Goal: Information Seeking & Learning: Learn about a topic

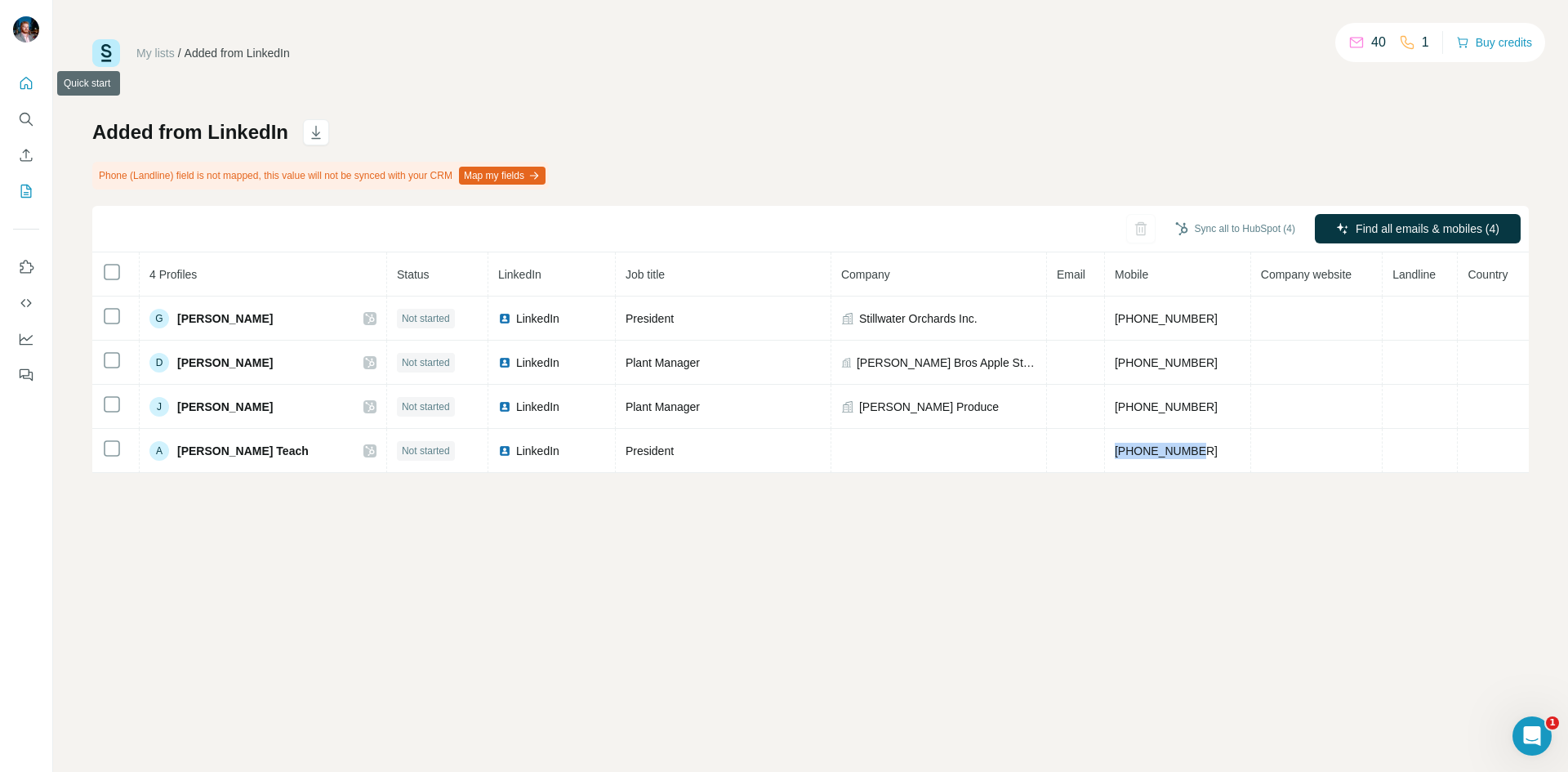
click at [16, 80] on button "Quick start" at bounding box center [25, 83] width 26 height 29
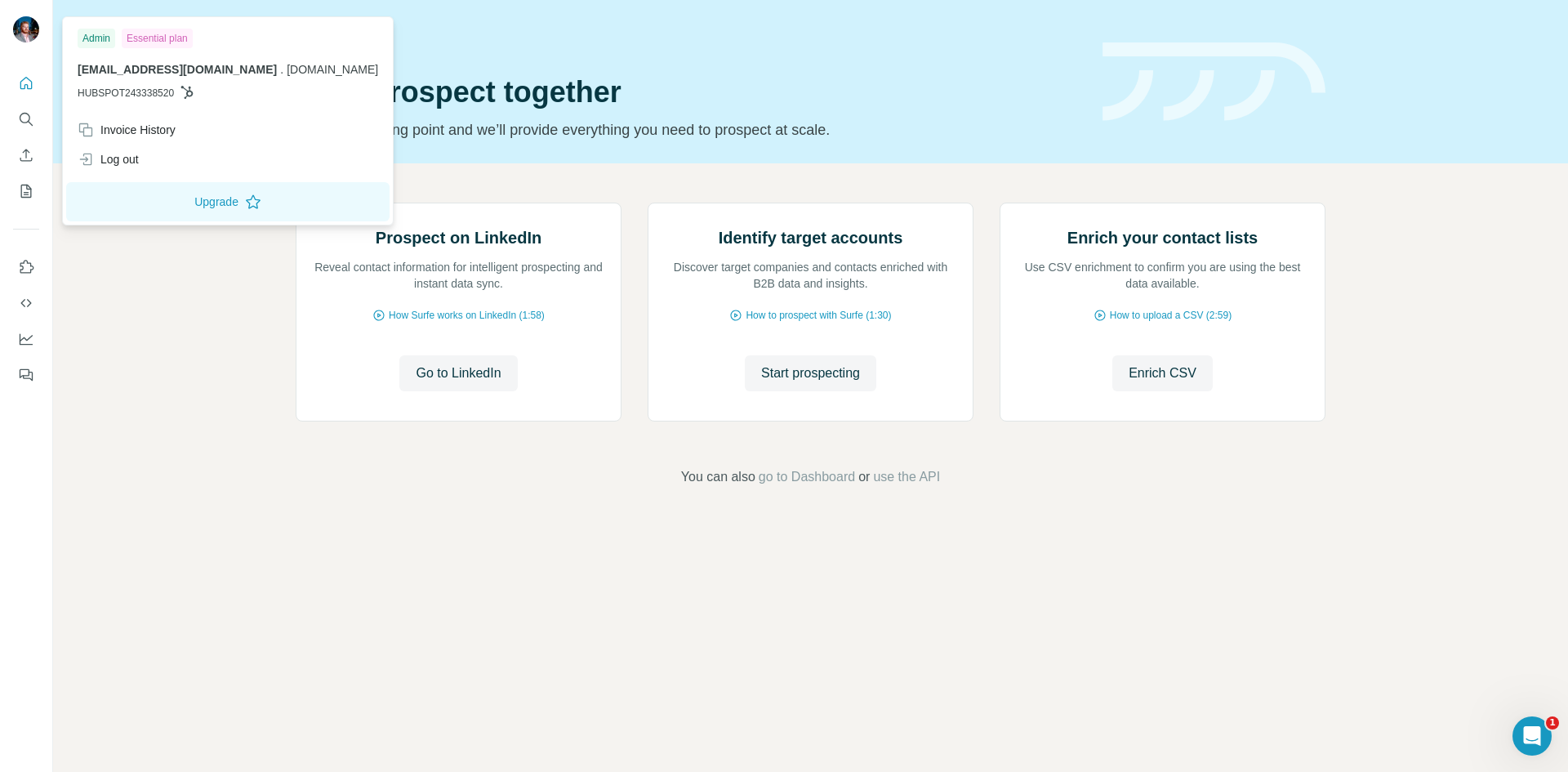
click at [28, 40] on img at bounding box center [25, 29] width 26 height 26
click at [181, 196] on button "Upgrade" at bounding box center [227, 201] width 323 height 39
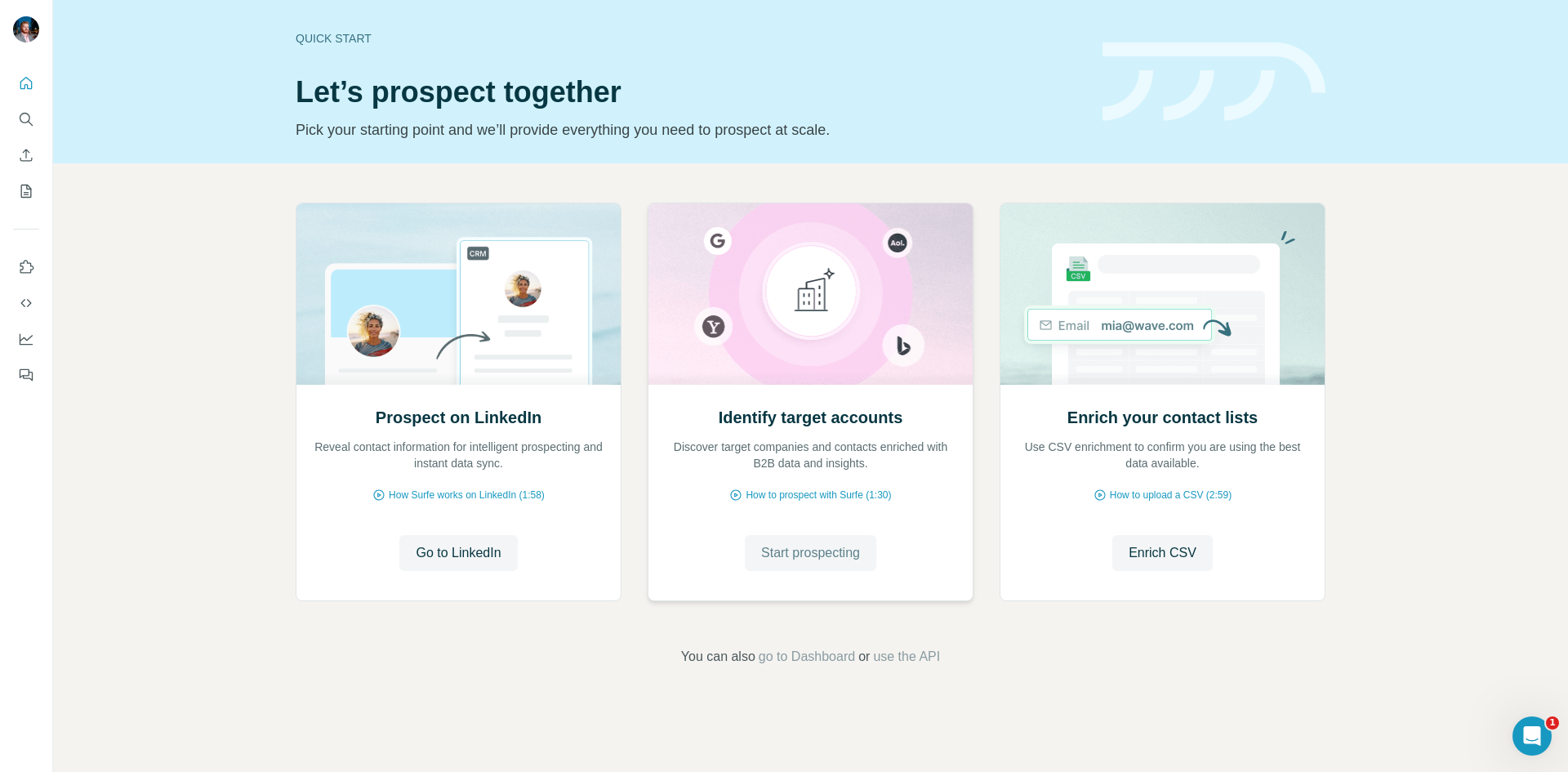
click at [850, 557] on span "Start prospecting" at bounding box center [810, 553] width 99 height 20
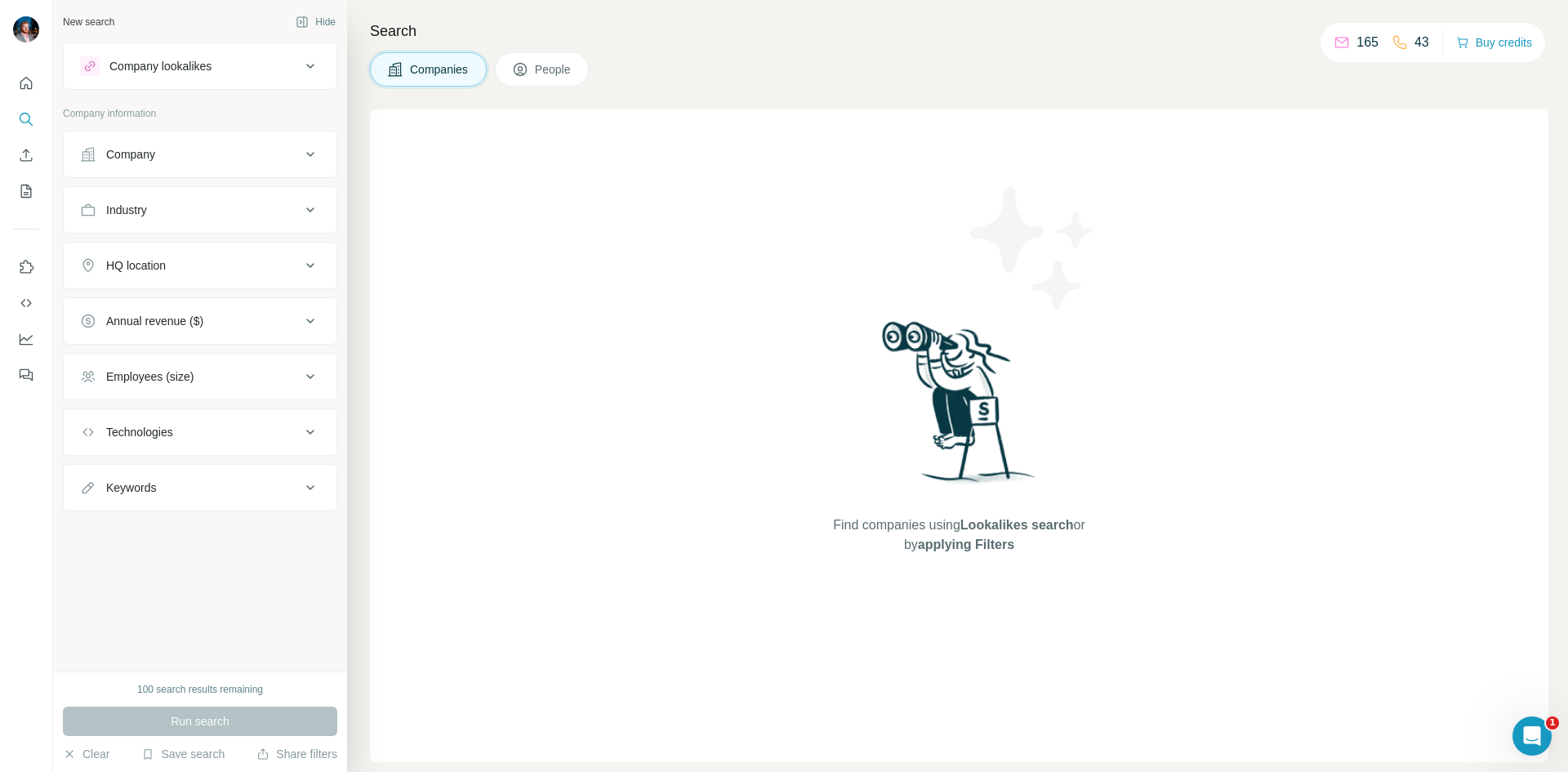
click at [275, 155] on div "Company" at bounding box center [189, 154] width 220 height 16
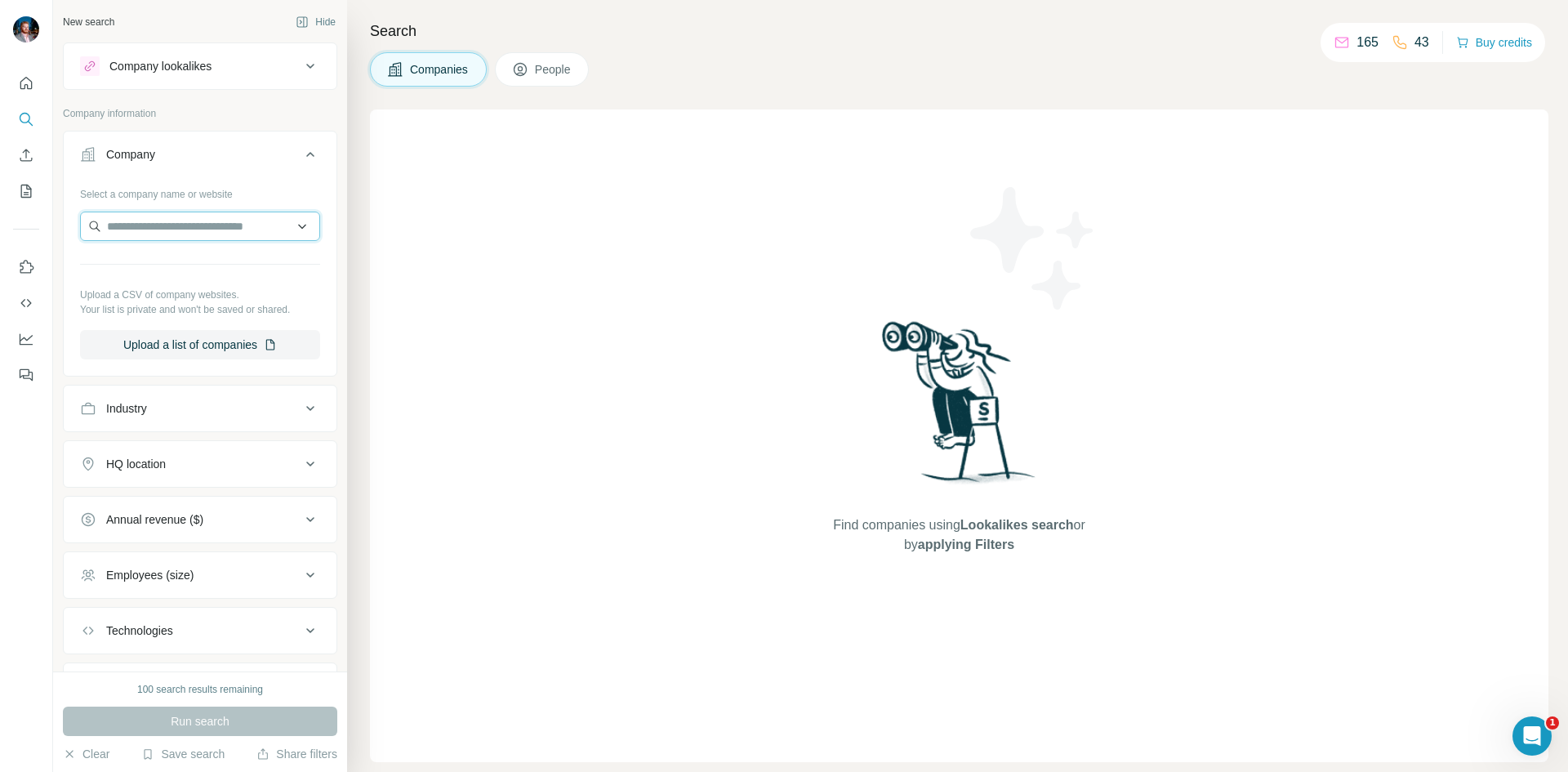
click at [225, 226] on input "text" at bounding box center [199, 226] width 240 height 29
click at [193, 227] on input "text" at bounding box center [199, 226] width 240 height 29
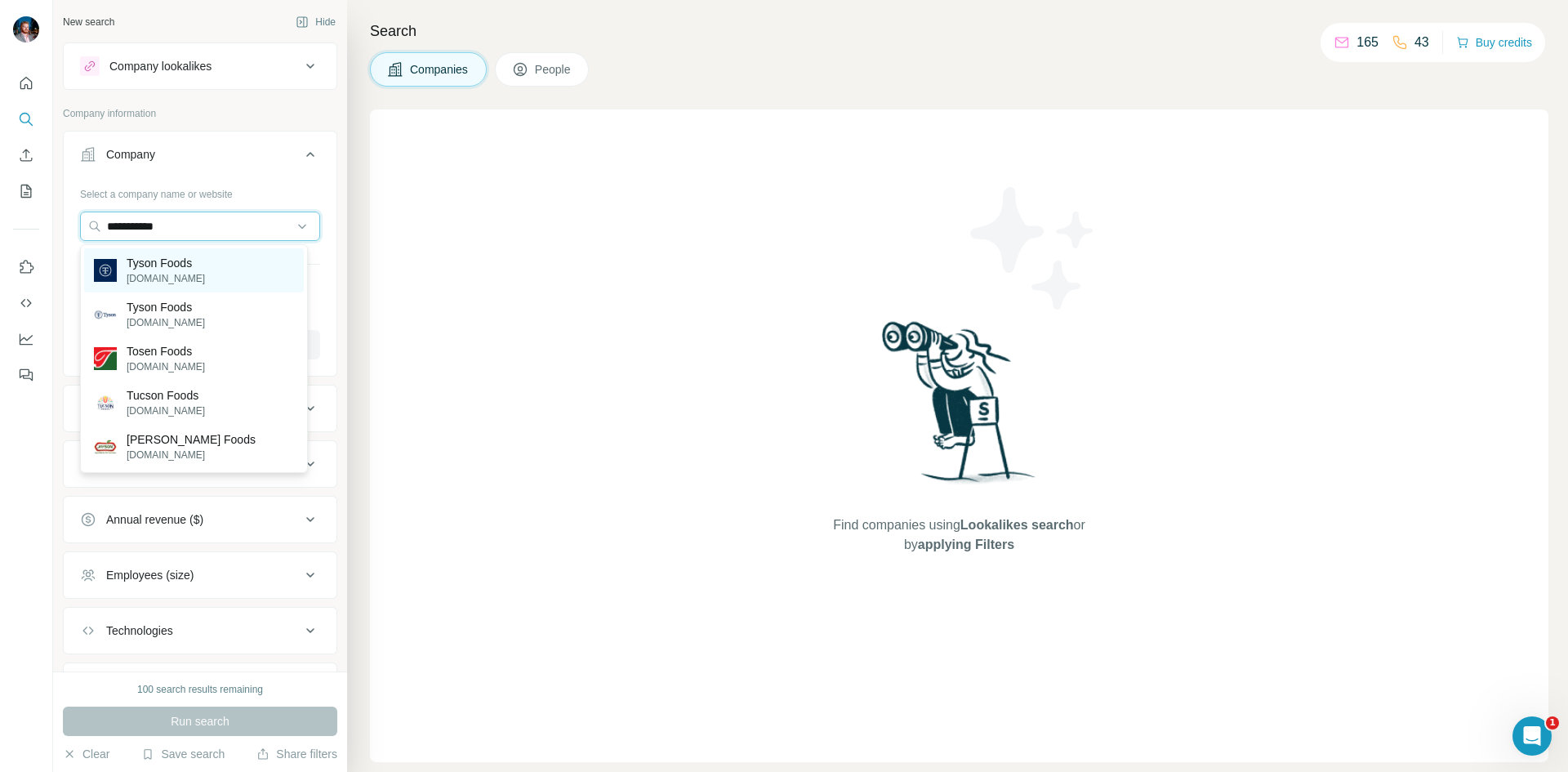
type input "**********"
click at [245, 267] on div "Tyson Foods tysonfoods.com" at bounding box center [194, 270] width 219 height 44
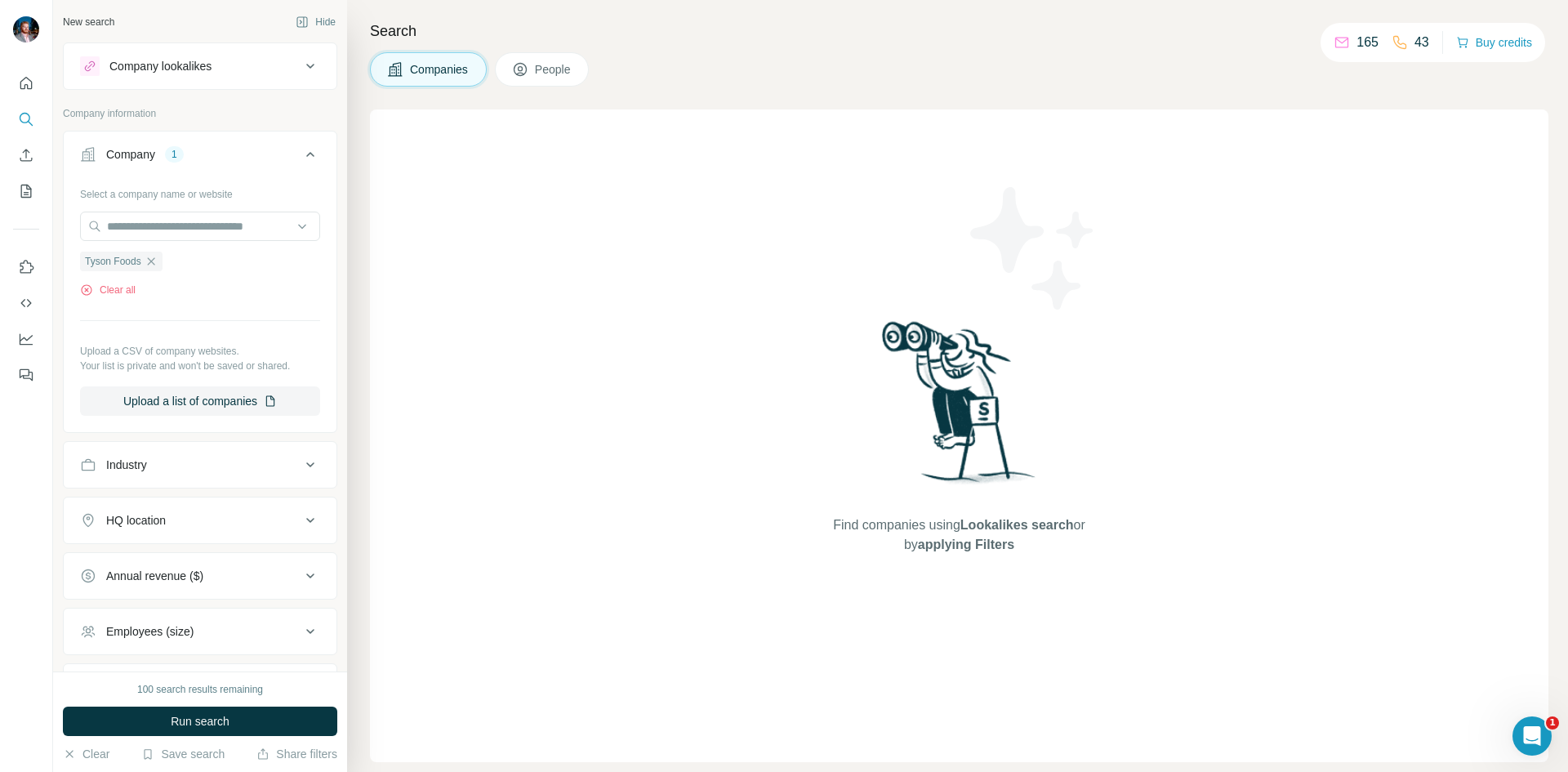
click at [220, 460] on div "Industry" at bounding box center [189, 465] width 220 height 16
click at [223, 717] on span "Run search" at bounding box center [199, 721] width 59 height 16
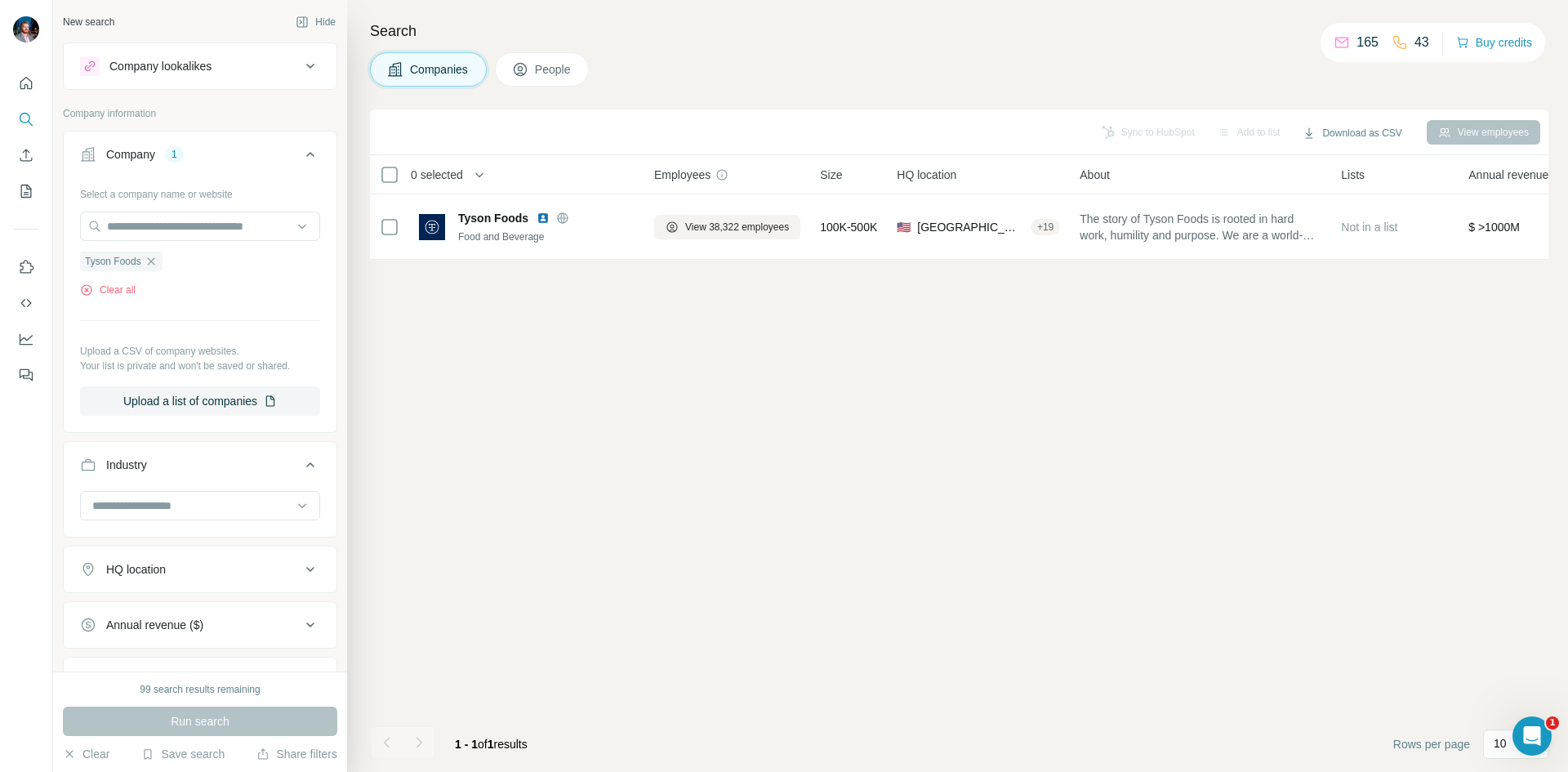
click at [528, 77] on icon at bounding box center [520, 70] width 16 height 16
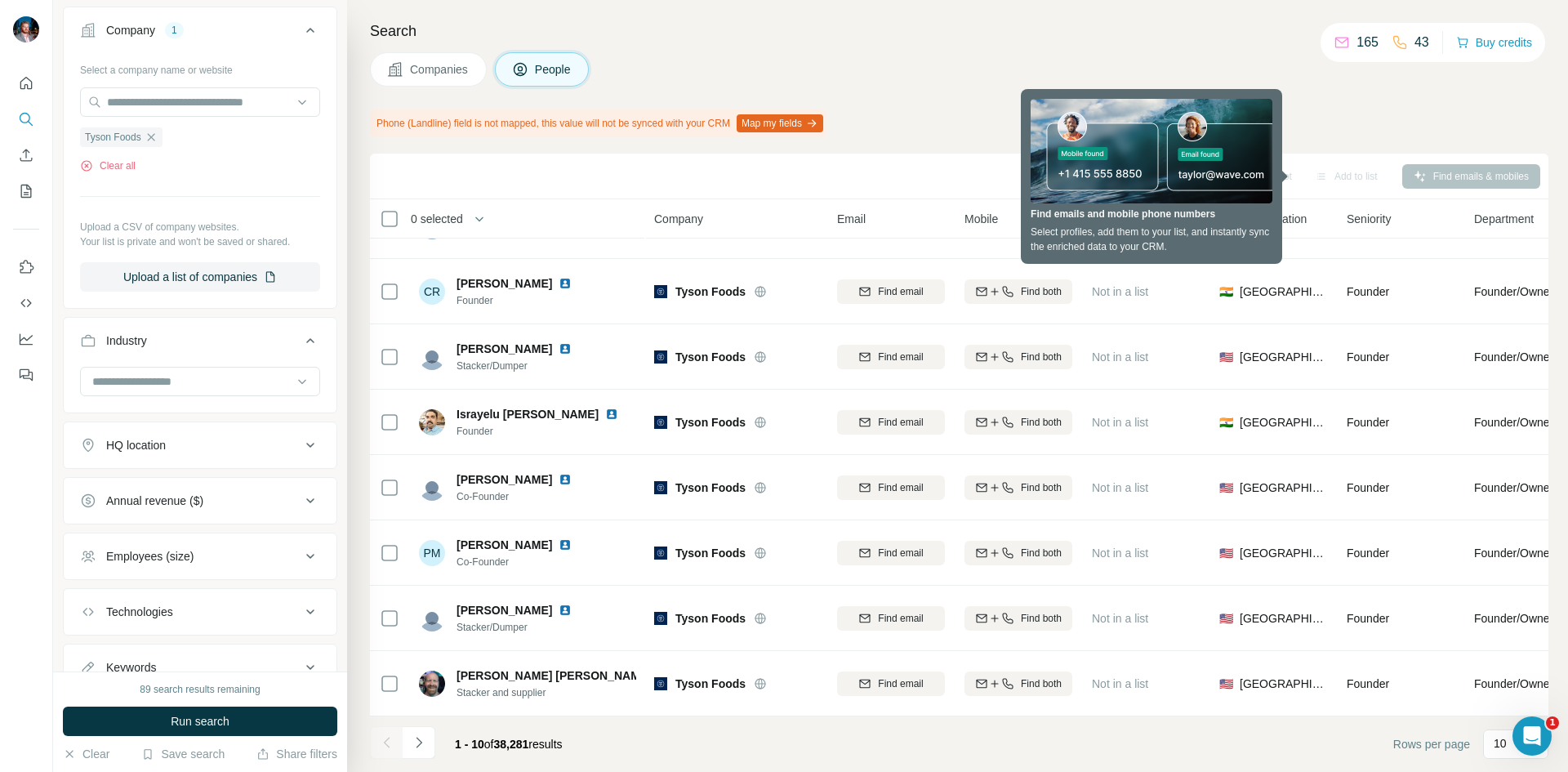
scroll to position [409, 0]
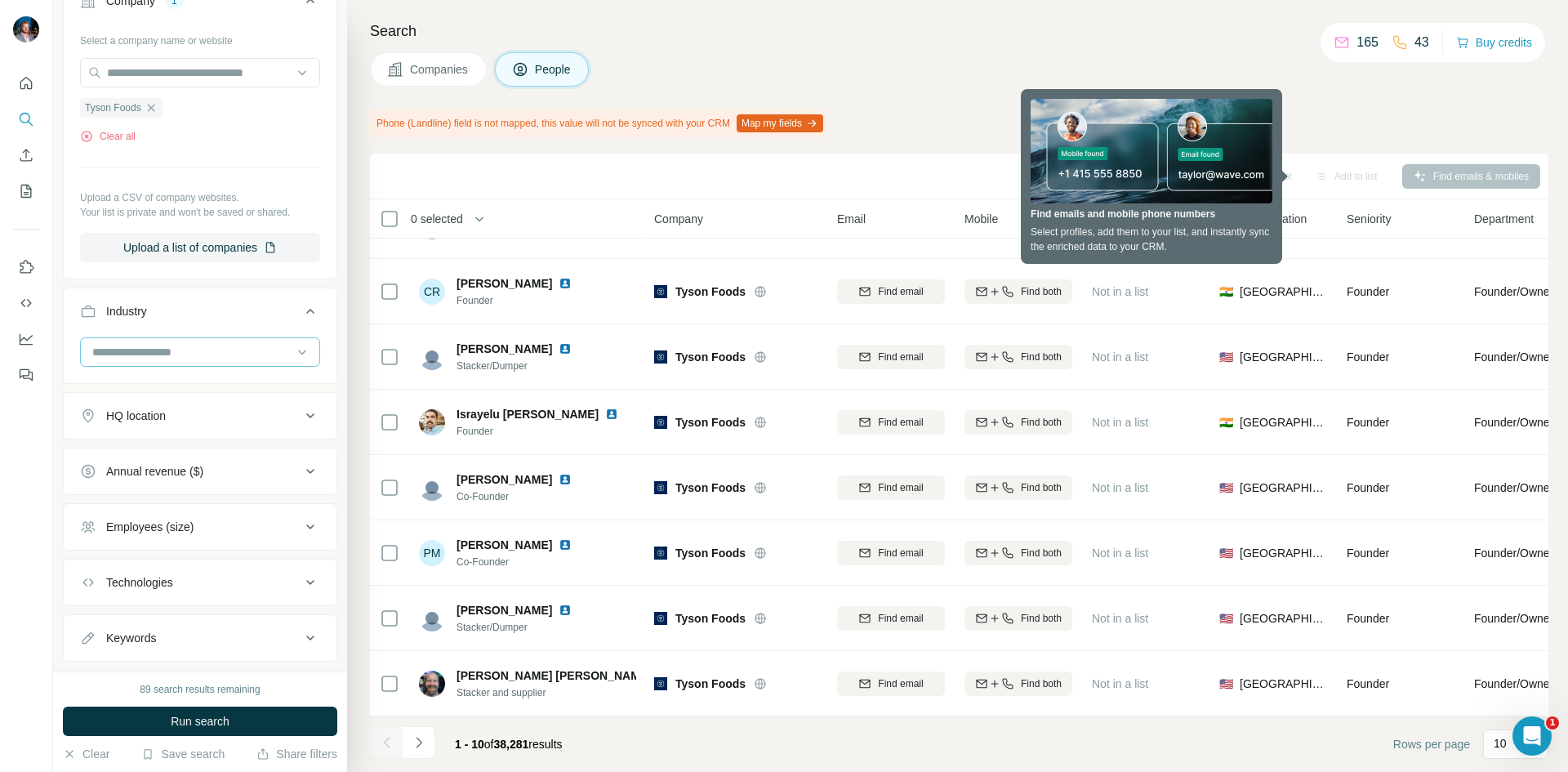
click at [208, 359] on input at bounding box center [191, 352] width 202 height 18
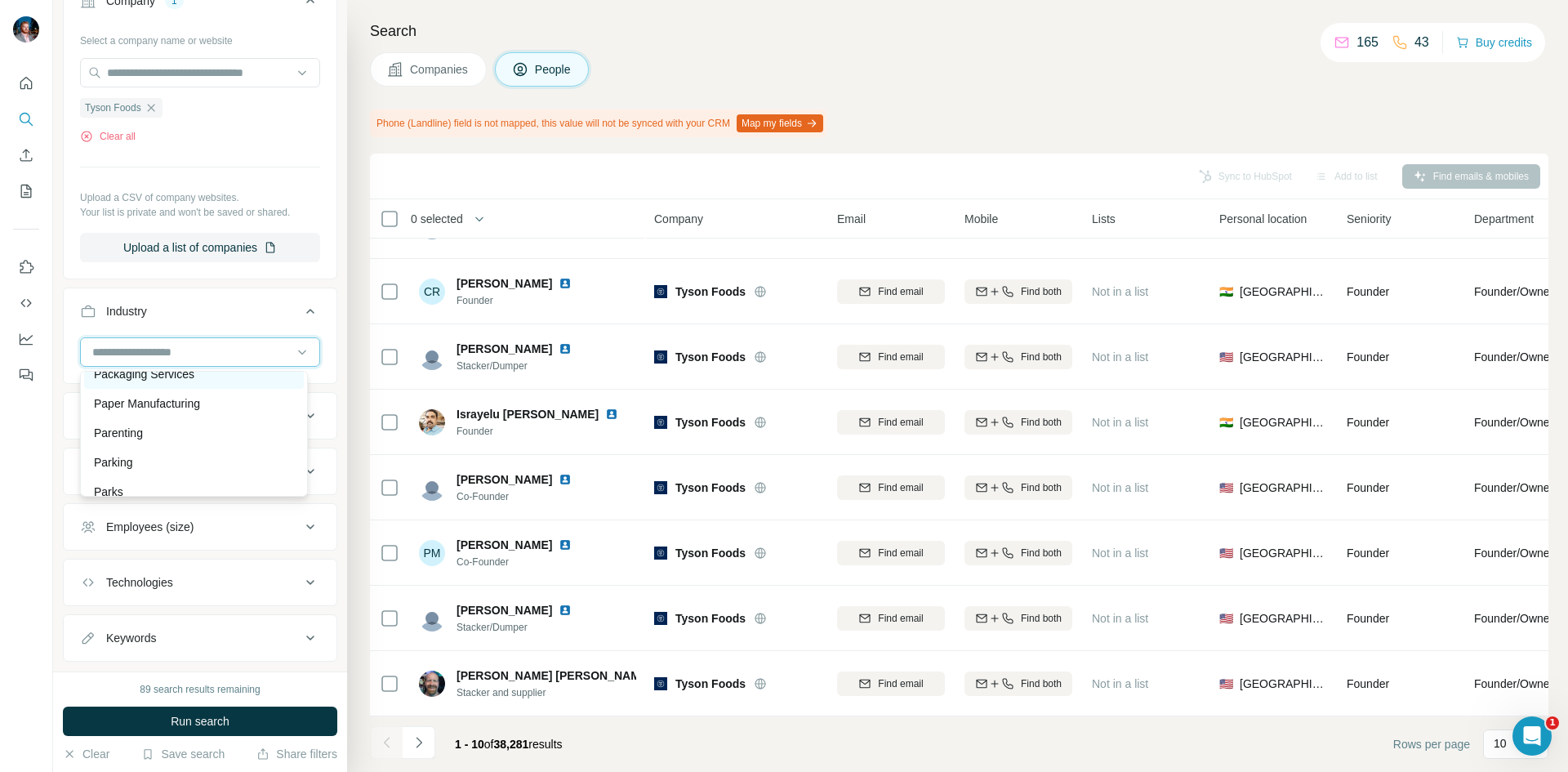
scroll to position [12089, 0]
click at [200, 410] on div "Packaging Services" at bounding box center [194, 402] width 200 height 16
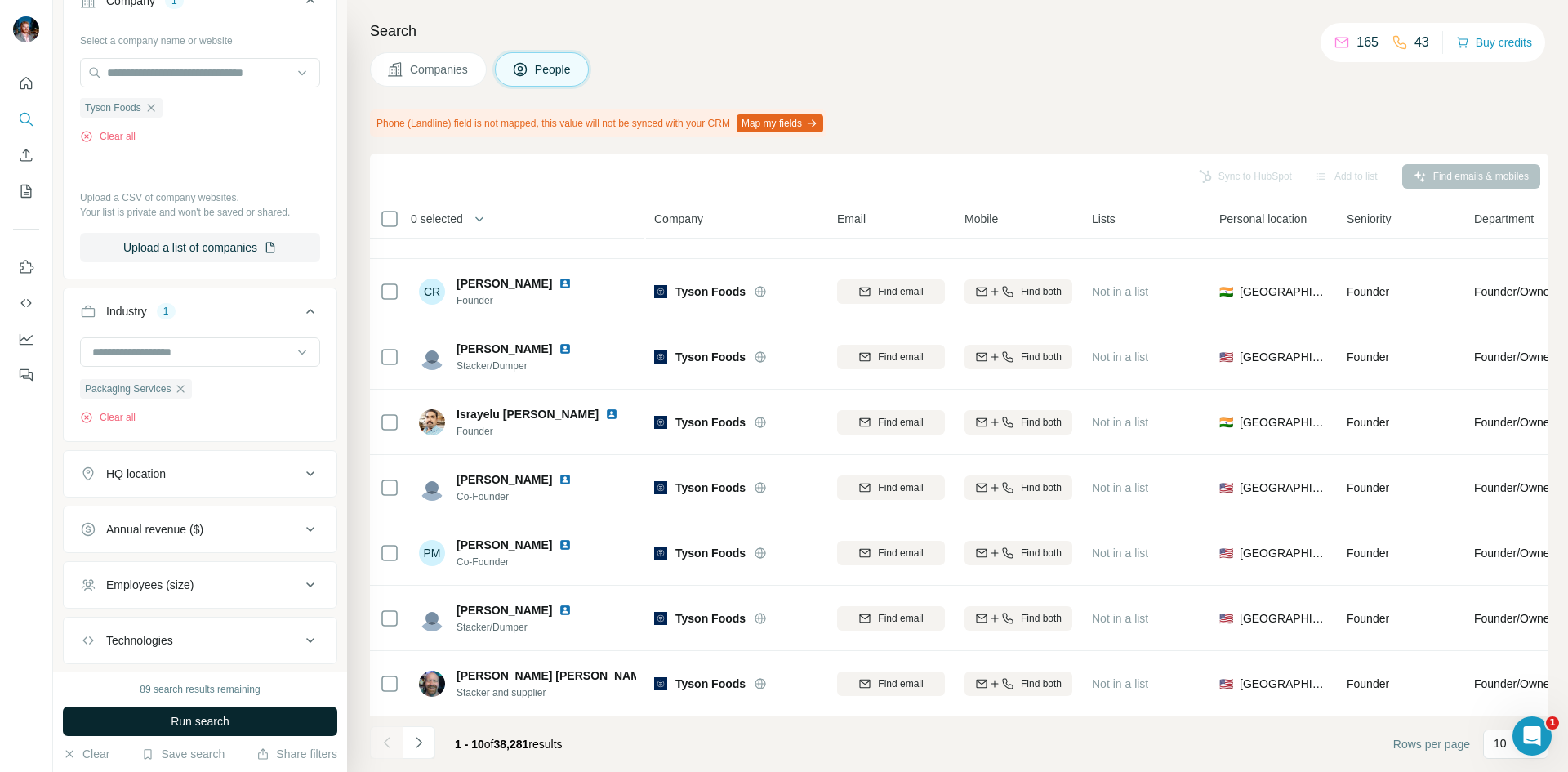
click at [238, 709] on button "Run search" at bounding box center [199, 721] width 274 height 29
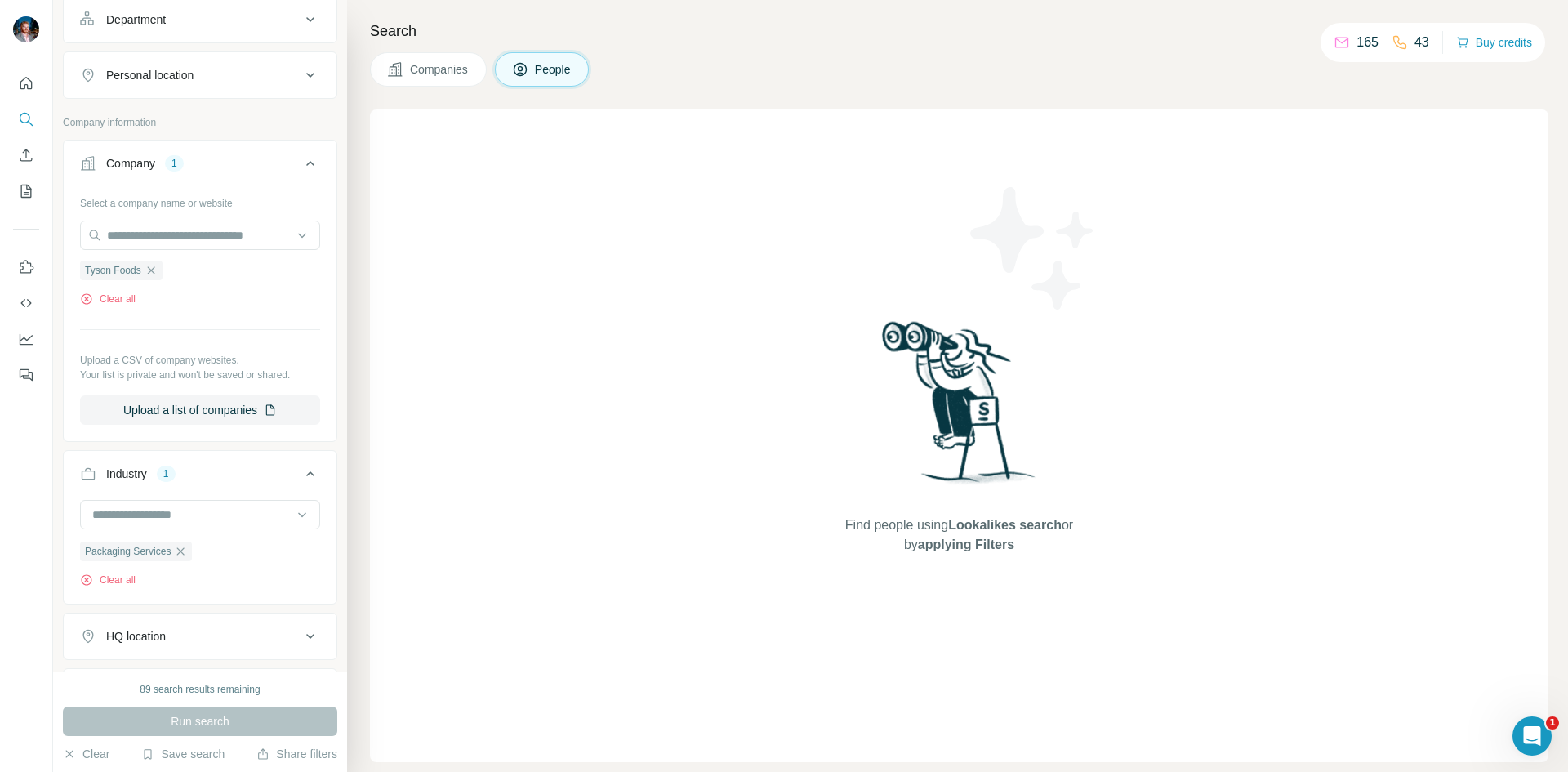
scroll to position [245, 0]
click at [149, 271] on icon "button" at bounding box center [151, 271] width 13 height 13
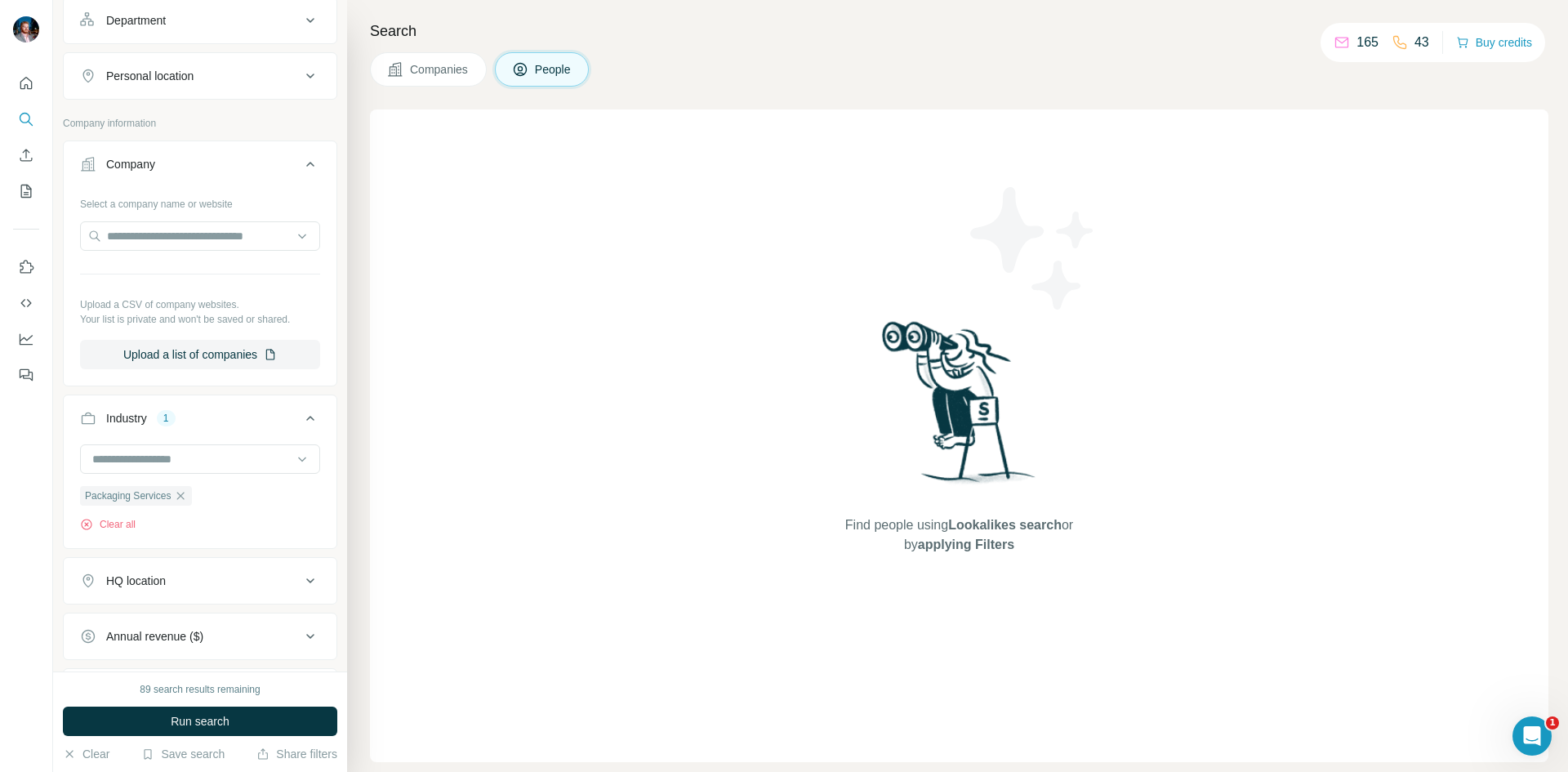
click at [255, 709] on button "Run search" at bounding box center [199, 721] width 274 height 29
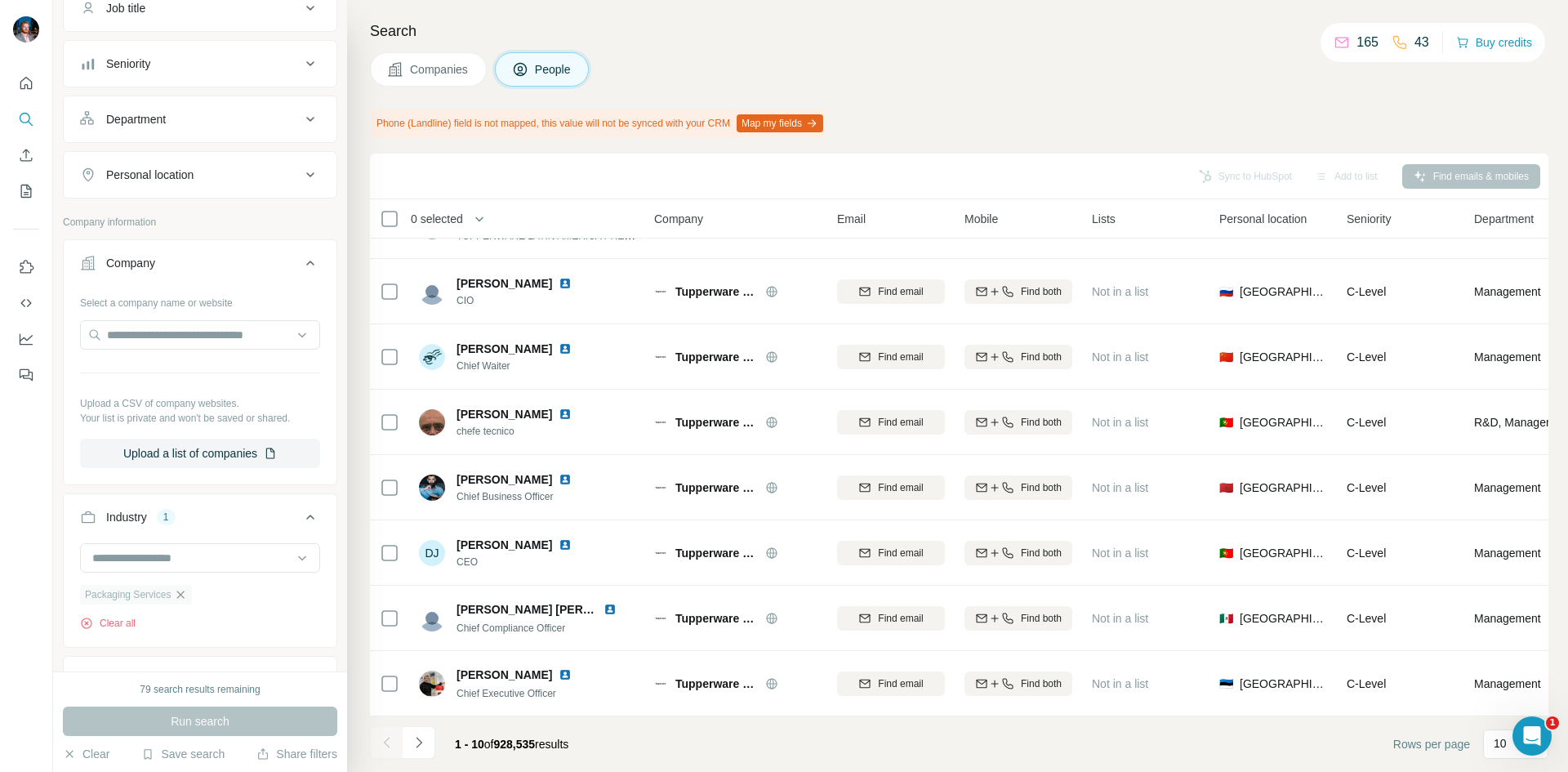
scroll to position [245, 0]
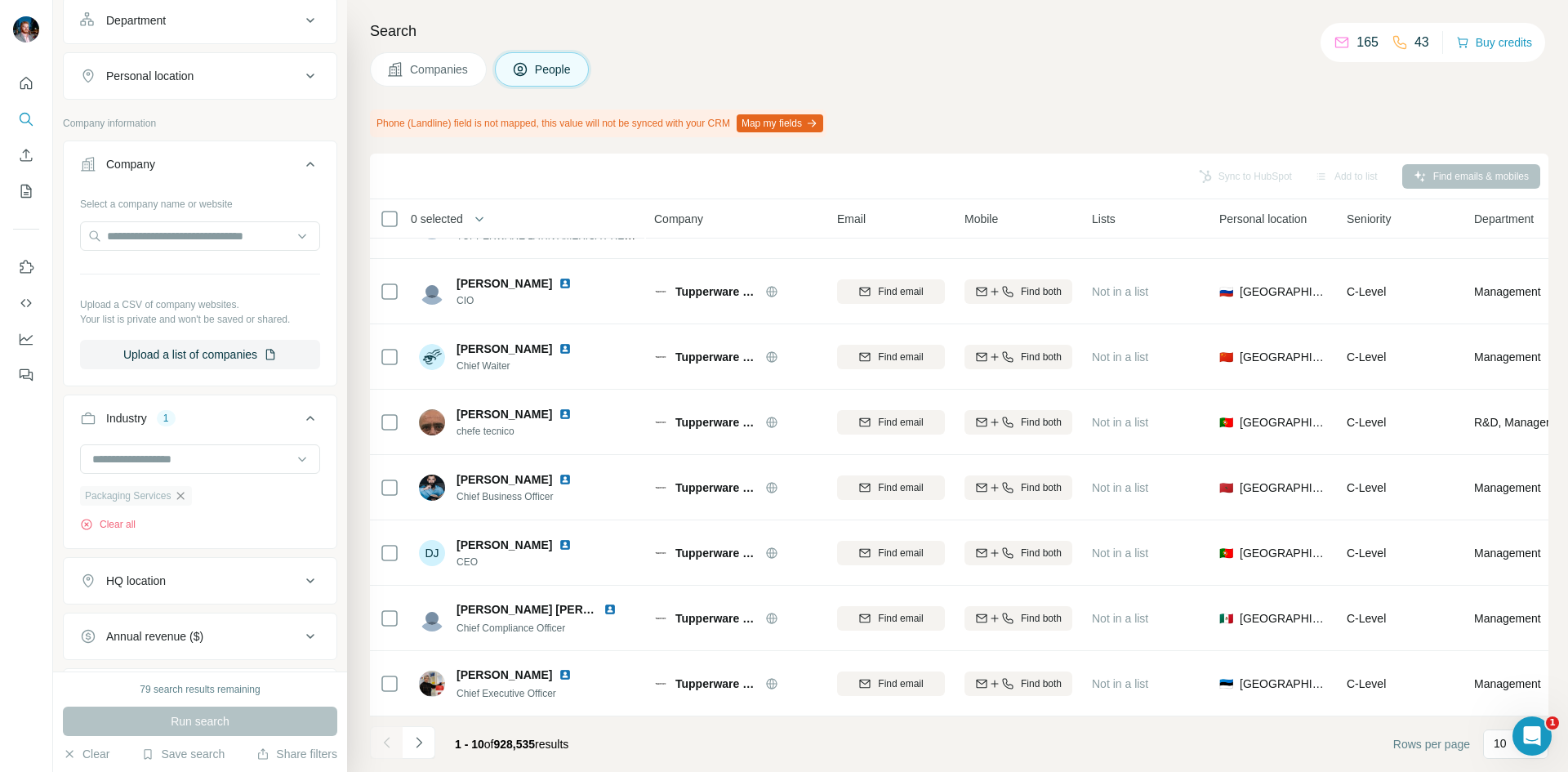
click at [186, 490] on icon "button" at bounding box center [180, 496] width 13 height 13
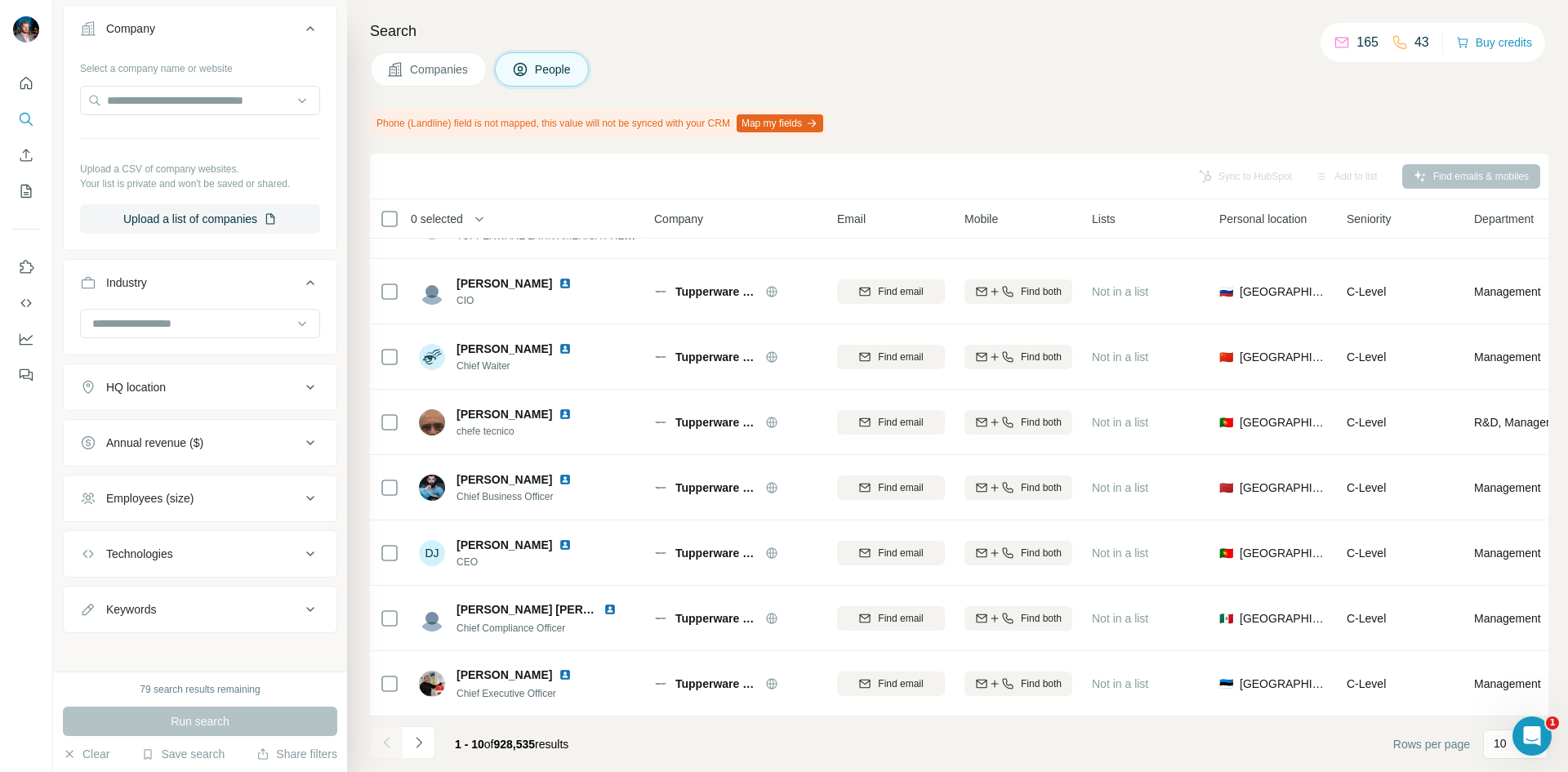
scroll to position [388, 0]
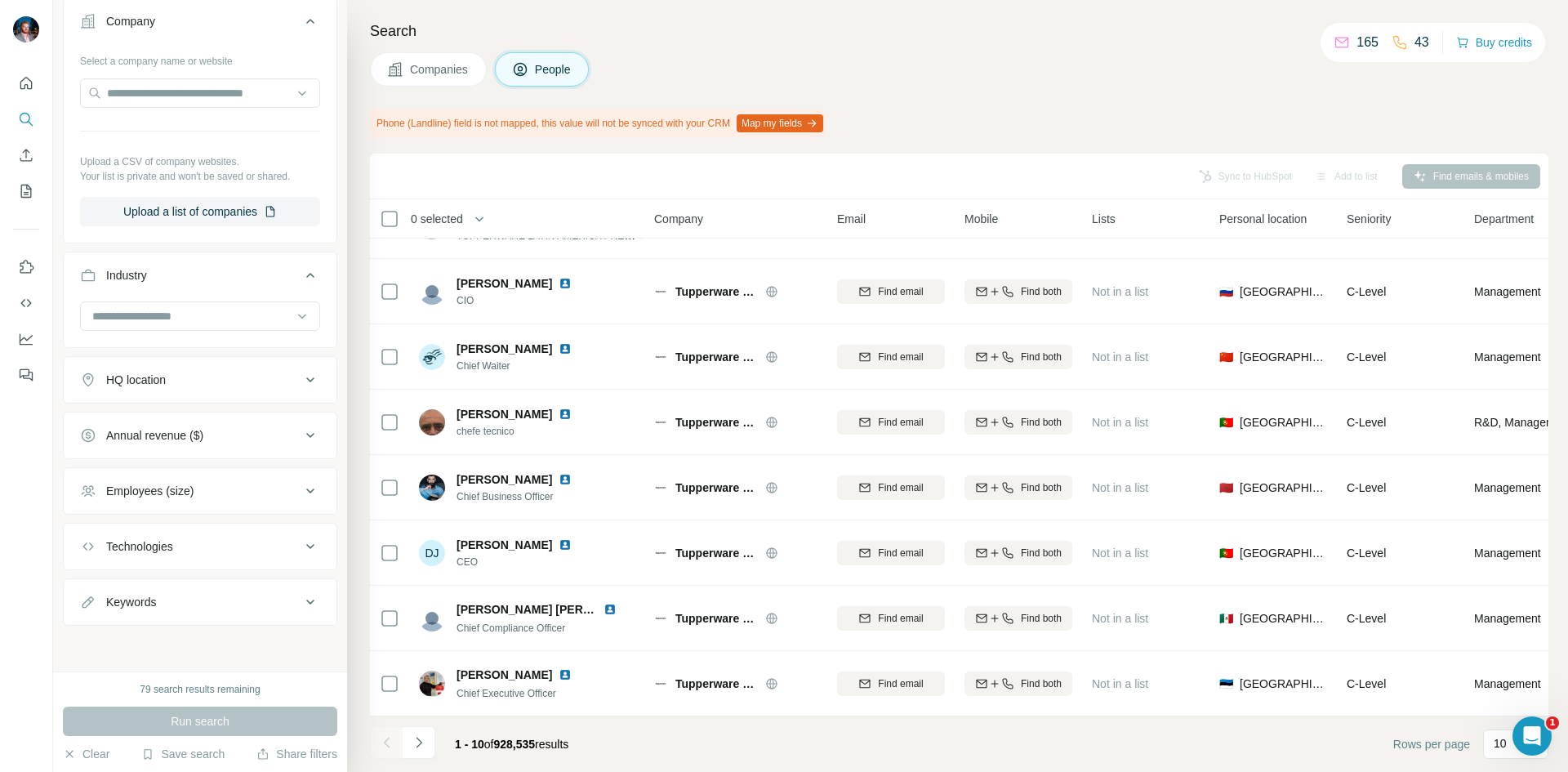
click at [192, 614] on button "Keywords" at bounding box center [199, 602] width 273 height 39
click at [187, 657] on input "text" at bounding box center [183, 642] width 207 height 29
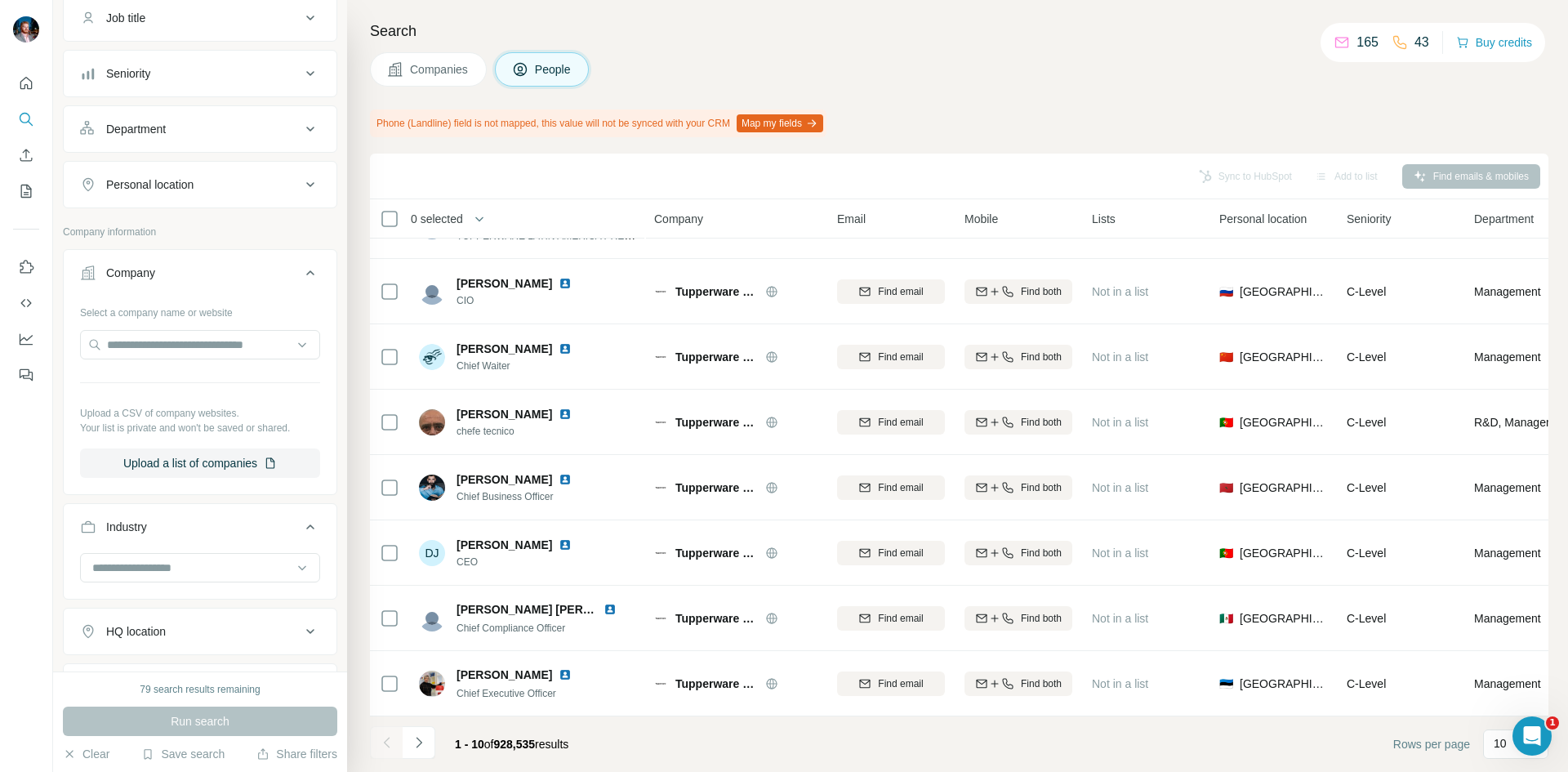
scroll to position [0, 0]
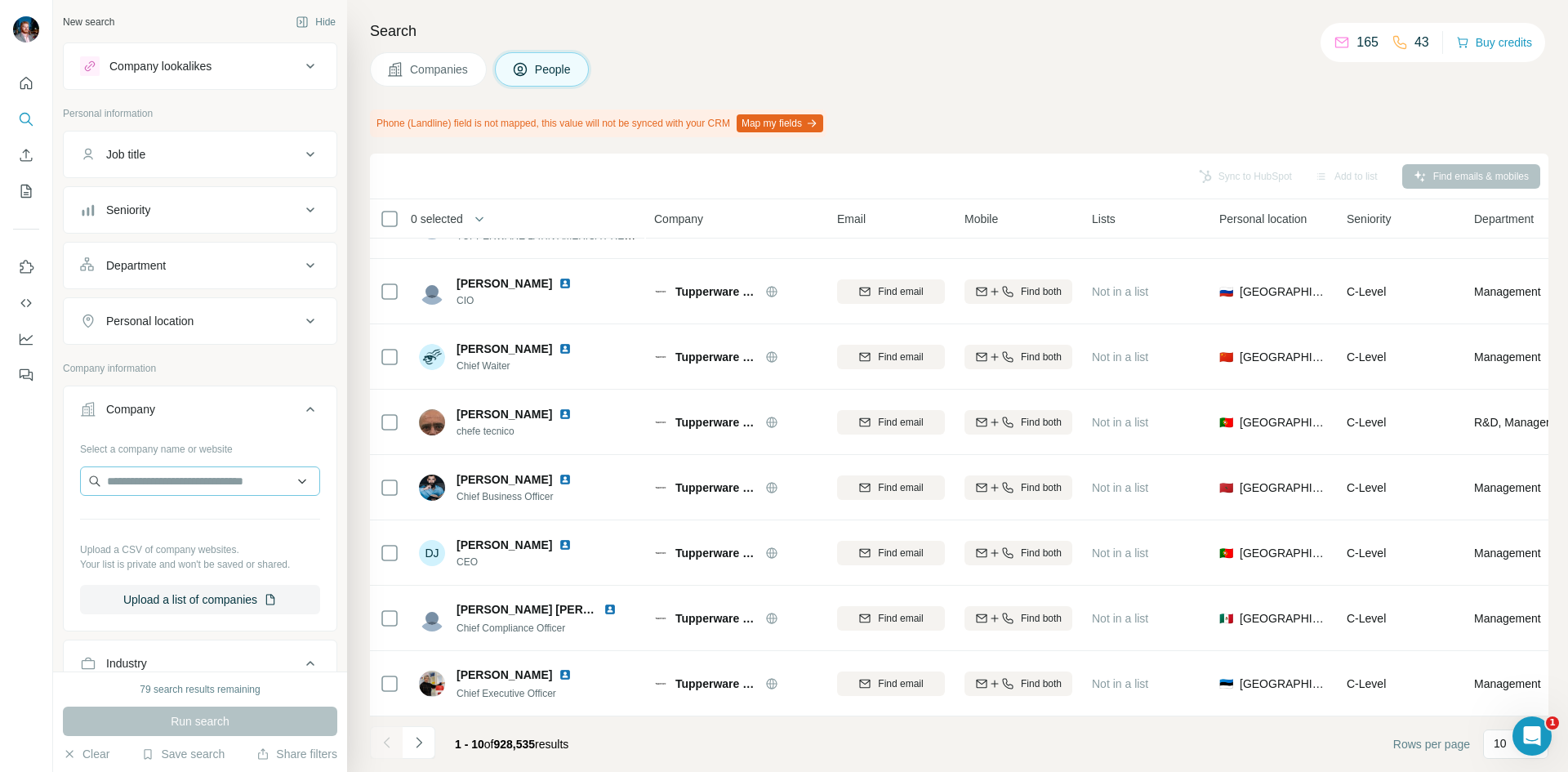
type input "*********"
click at [191, 491] on input "text" at bounding box center [199, 481] width 240 height 29
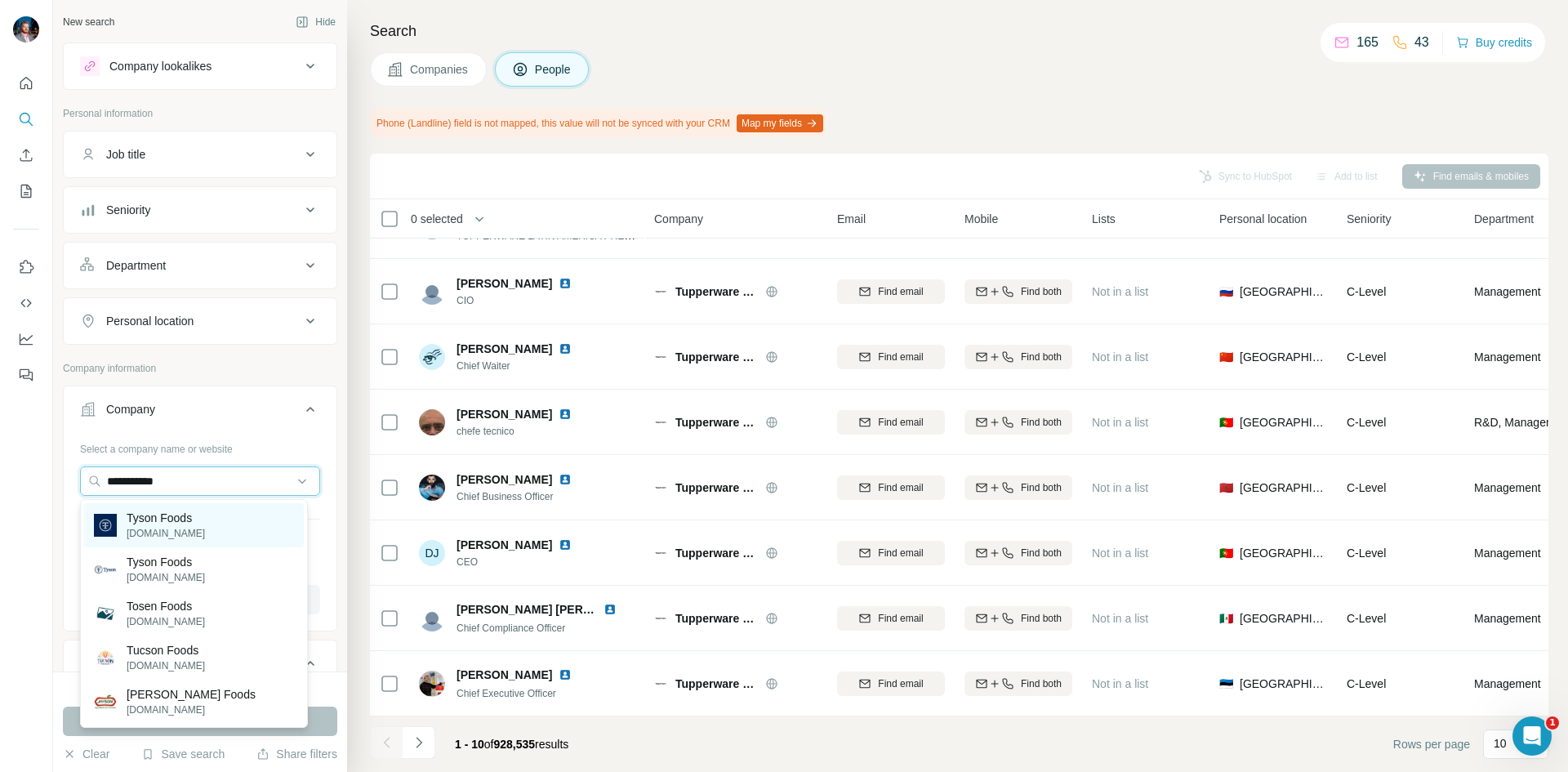
type input "**********"
click at [189, 517] on p "Tyson Foods" at bounding box center [166, 518] width 79 height 16
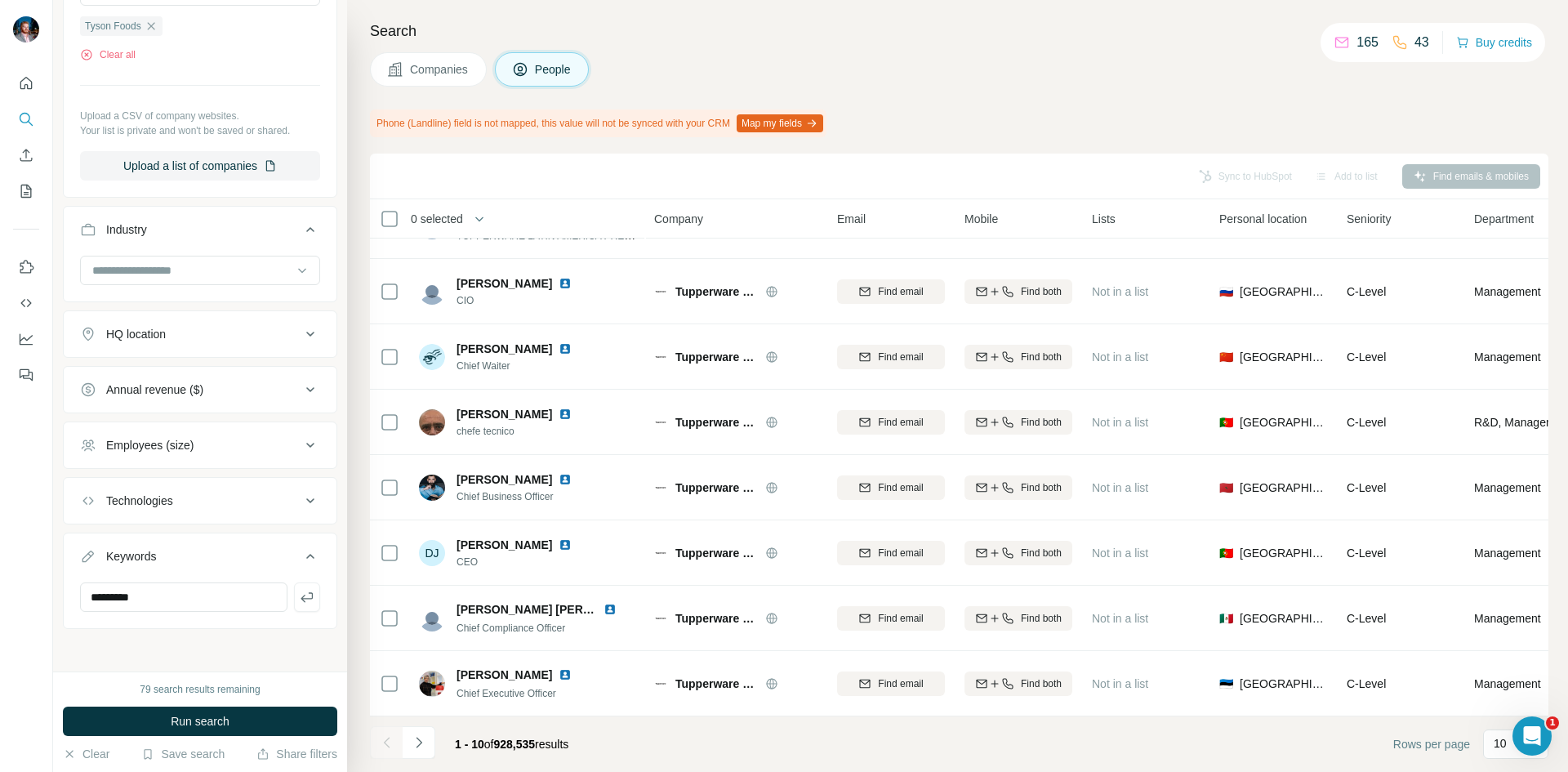
scroll to position [494, 0]
click at [206, 718] on span "Run search" at bounding box center [199, 721] width 59 height 16
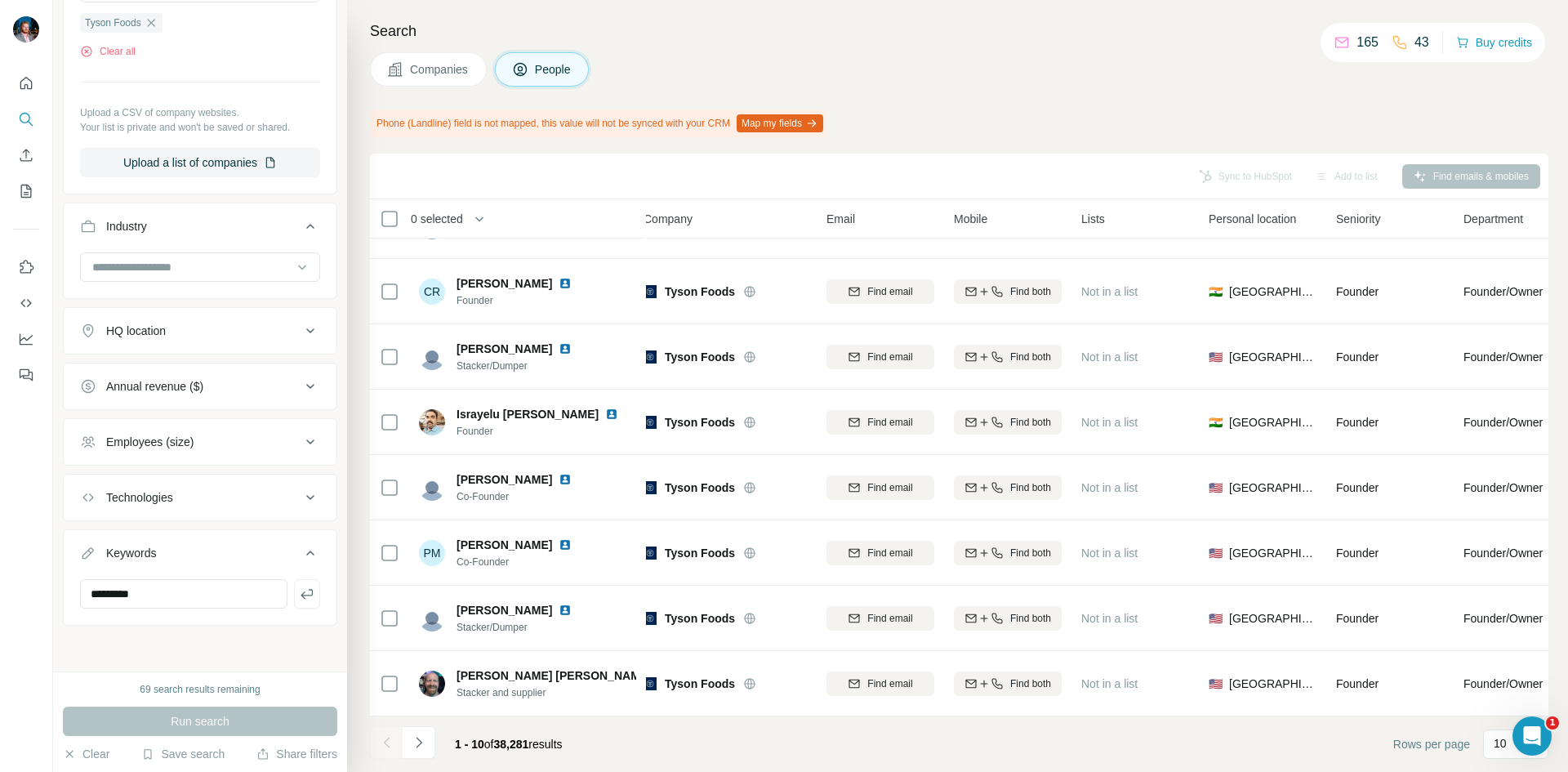
scroll to position [184, 8]
click at [1497, 739] on p "10" at bounding box center [1500, 743] width 13 height 16
click at [1505, 624] on p "60" at bounding box center [1503, 619] width 13 height 16
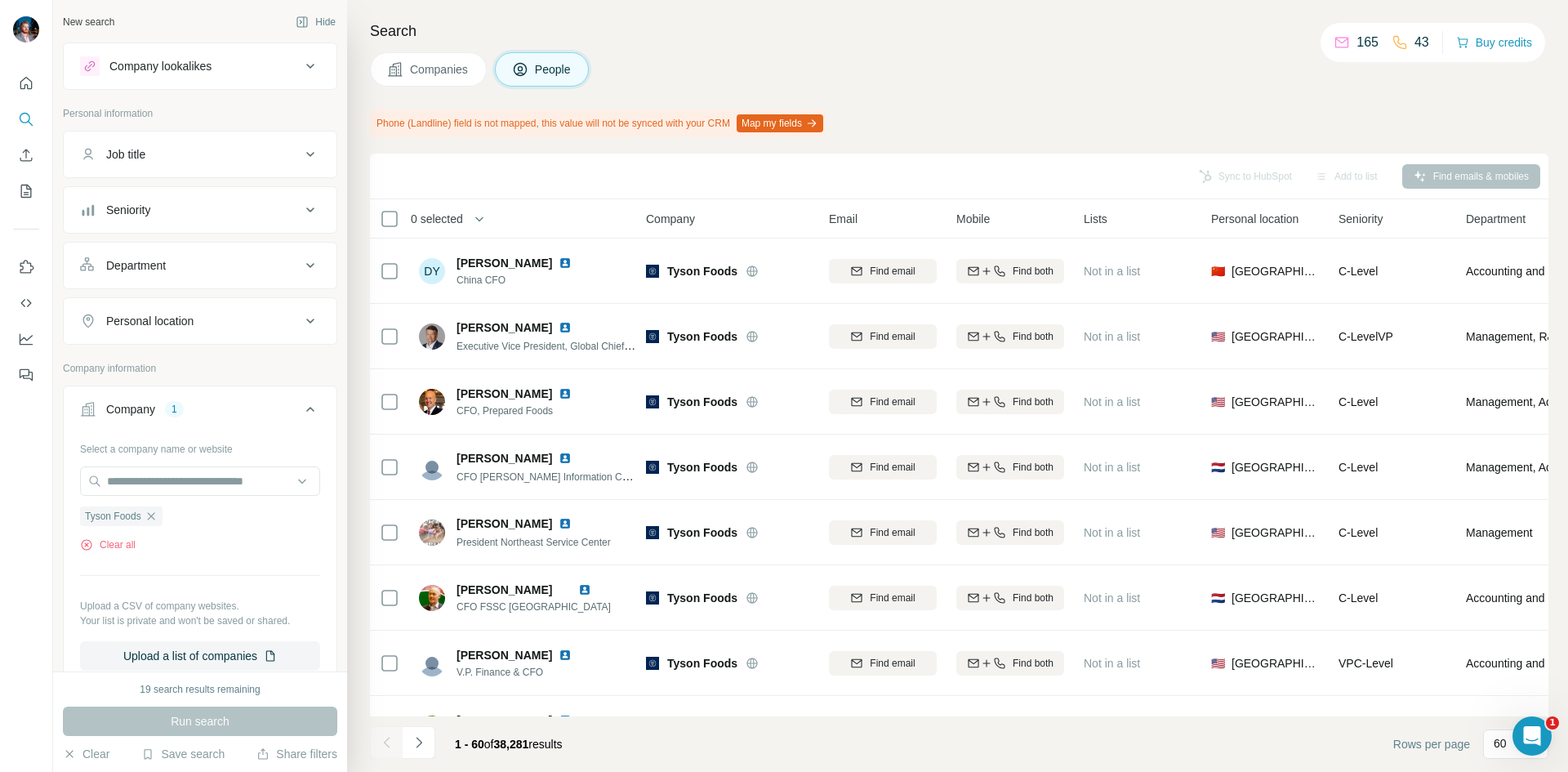
click at [156, 510] on icon "button" at bounding box center [151, 516] width 13 height 13
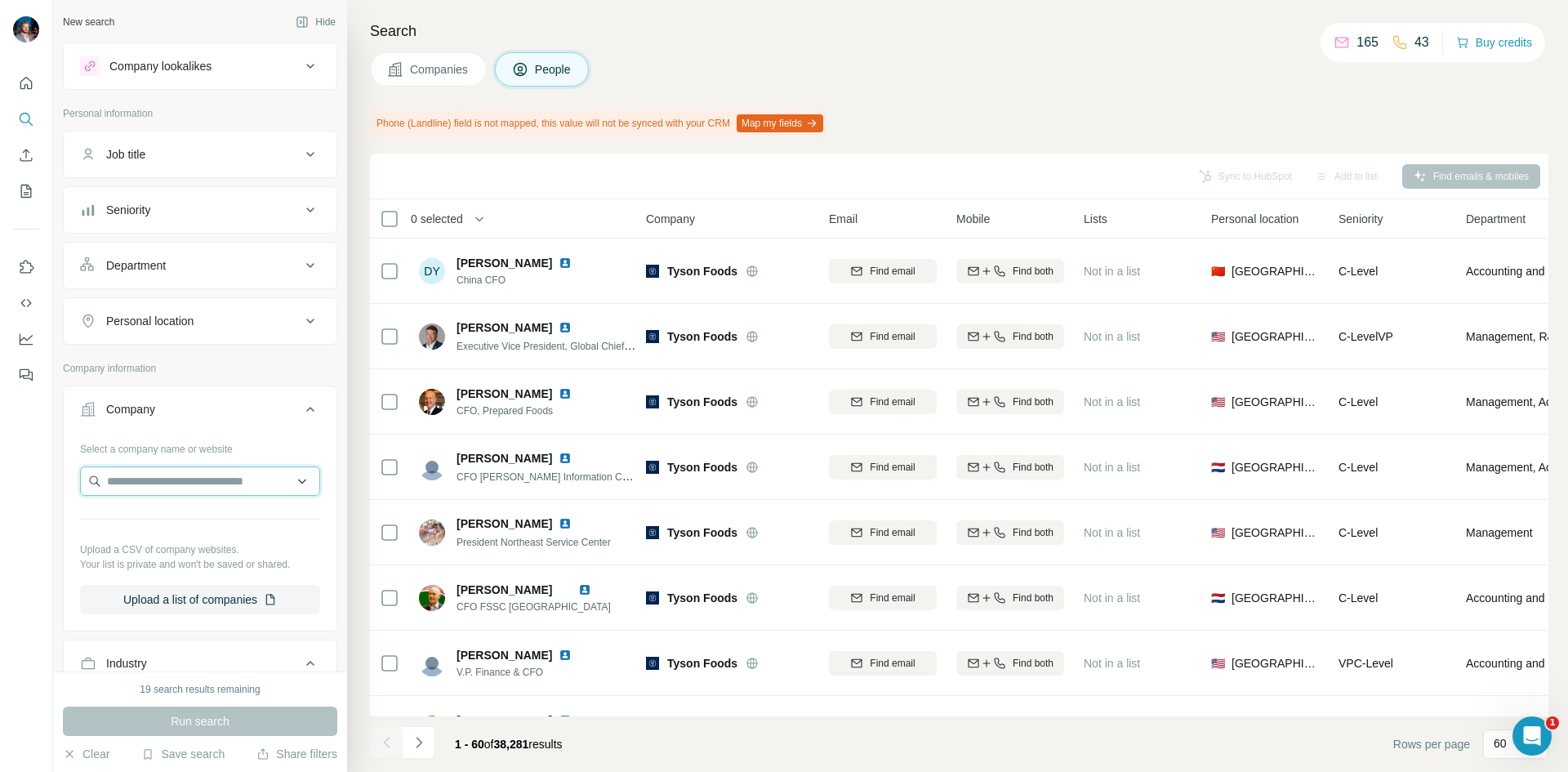
click at [154, 482] on input "text" at bounding box center [199, 481] width 240 height 29
type input "**********"
click at [174, 522] on p "Shoreline Fruit" at bounding box center [166, 518] width 79 height 16
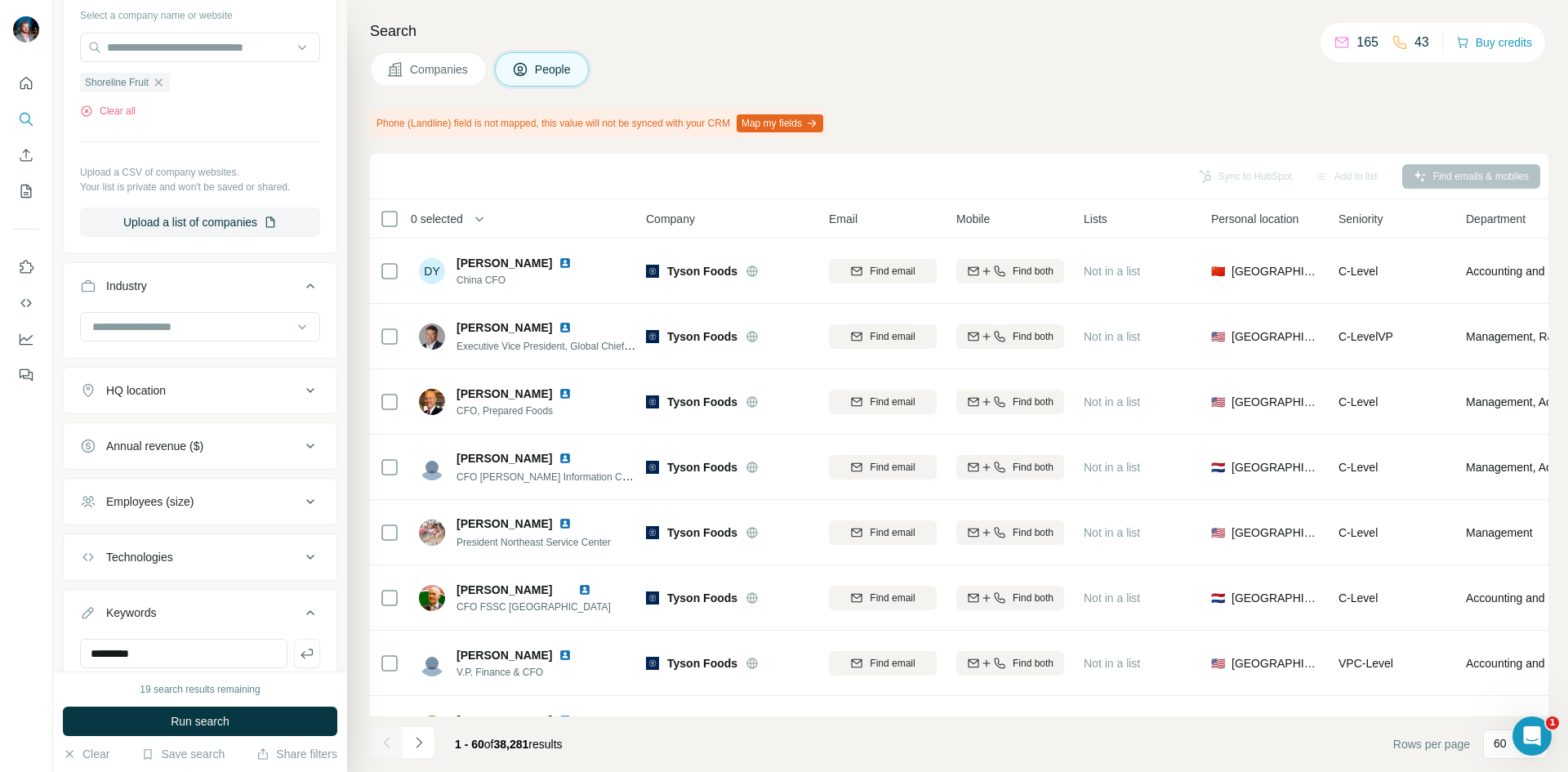
scroll to position [494, 0]
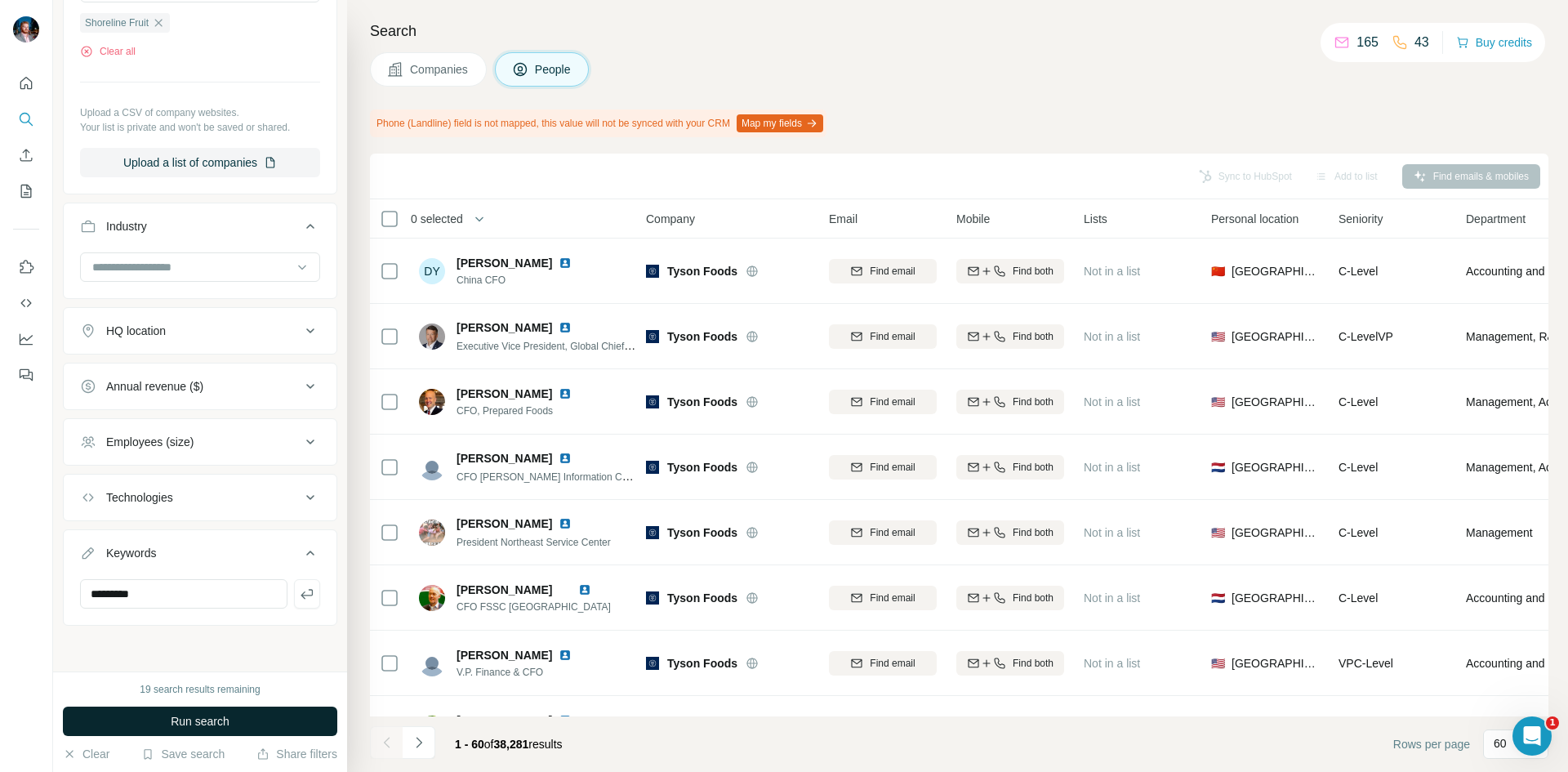
click at [239, 716] on button "Run search" at bounding box center [199, 721] width 274 height 29
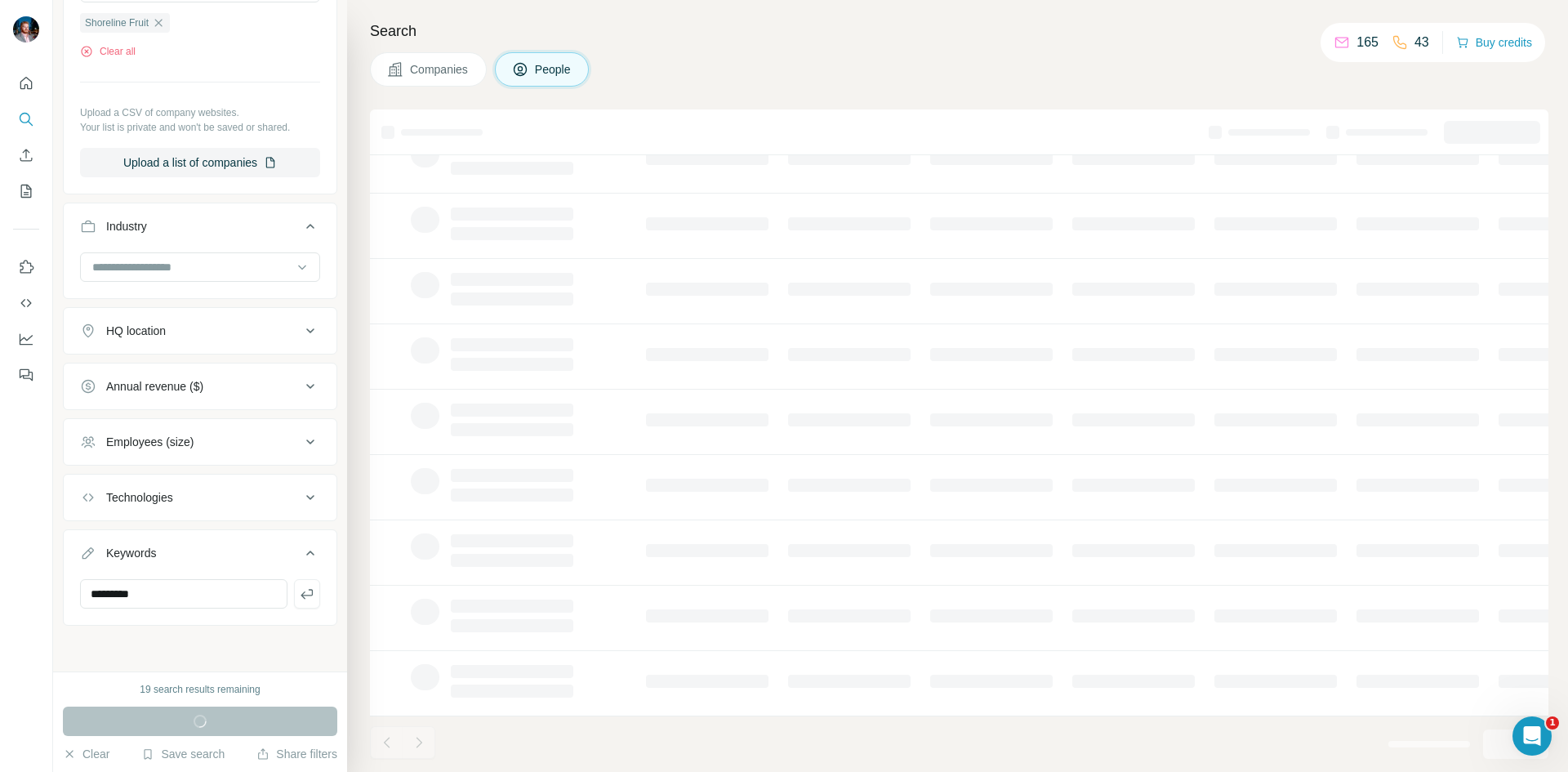
scroll to position [140, 8]
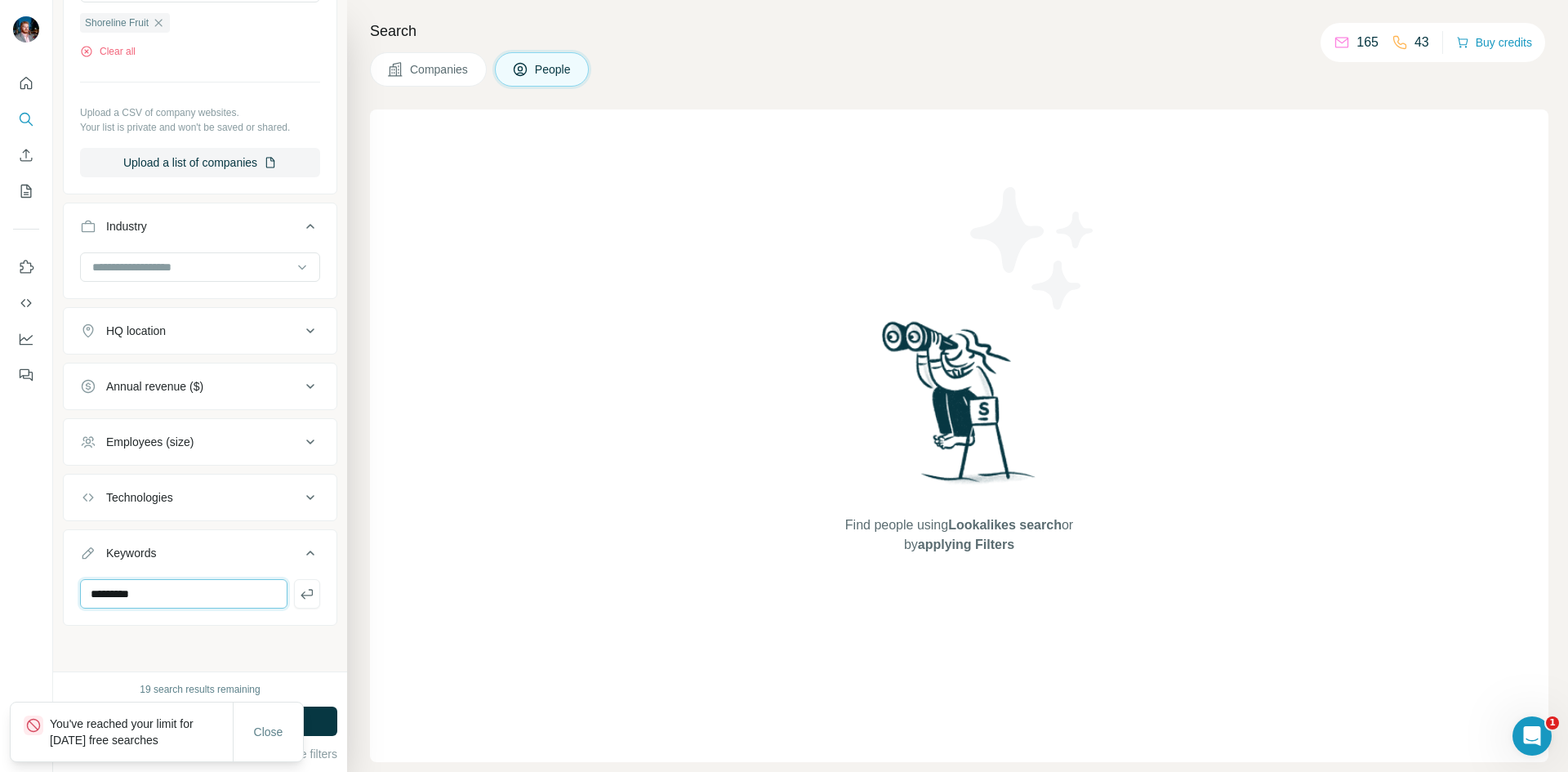
click at [43, 599] on div "New search Hide Company lookalikes Personal information Job title Seniority Dep…" at bounding box center [784, 386] width 1568 height 772
click at [258, 727] on span "Close" at bounding box center [268, 732] width 29 height 16
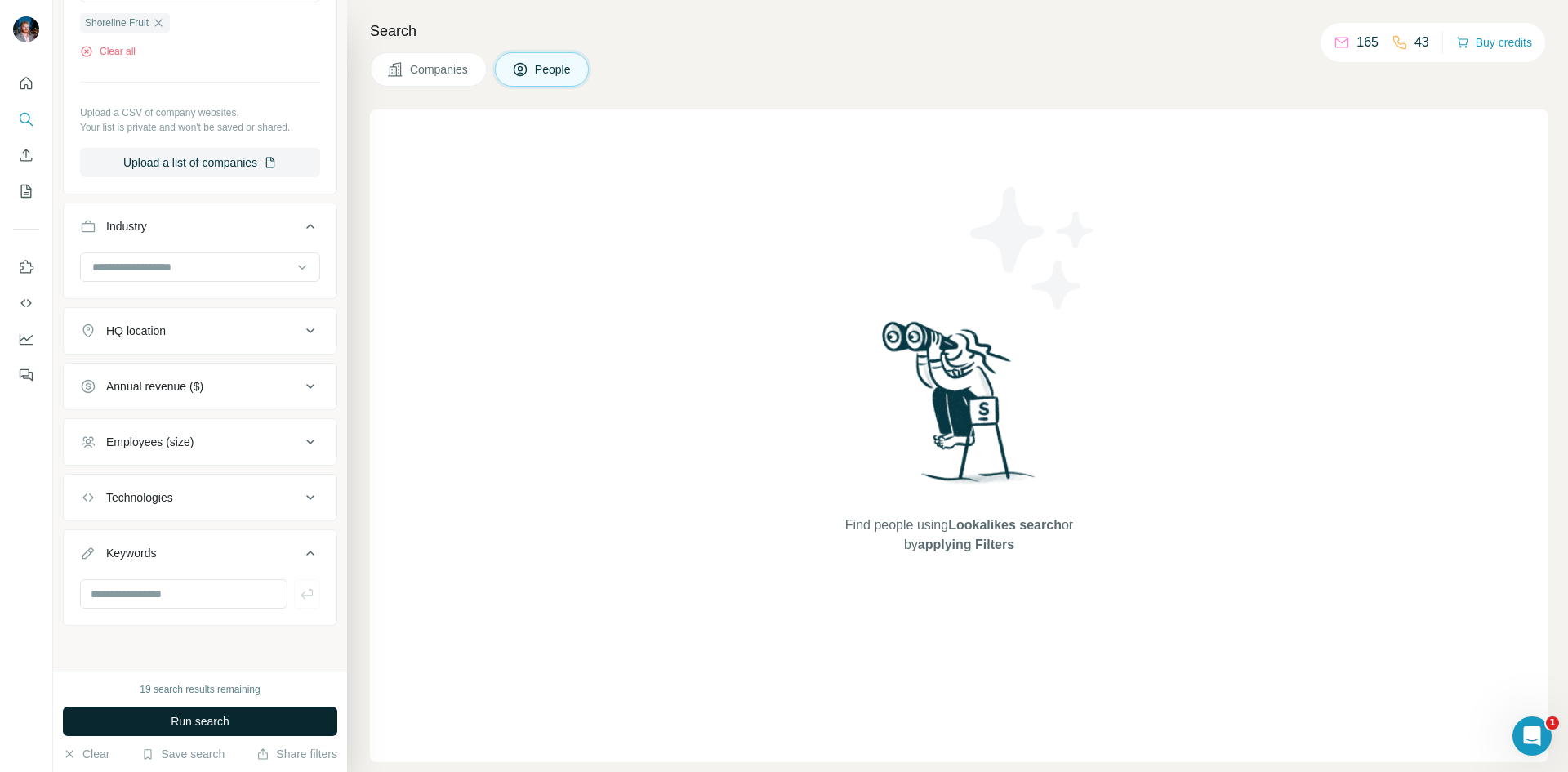
click at [246, 723] on button "Run search" at bounding box center [199, 721] width 274 height 29
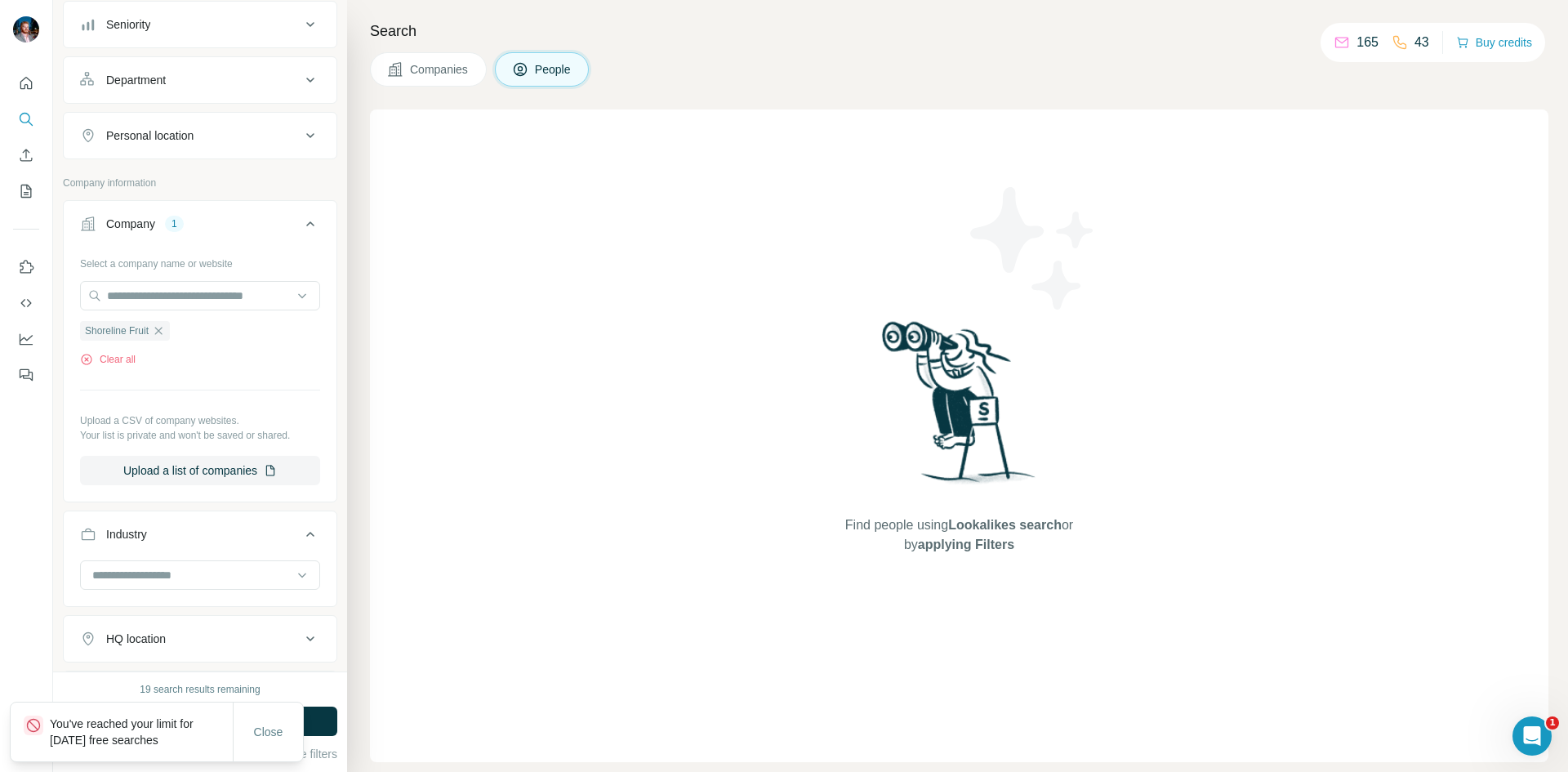
scroll to position [168, 0]
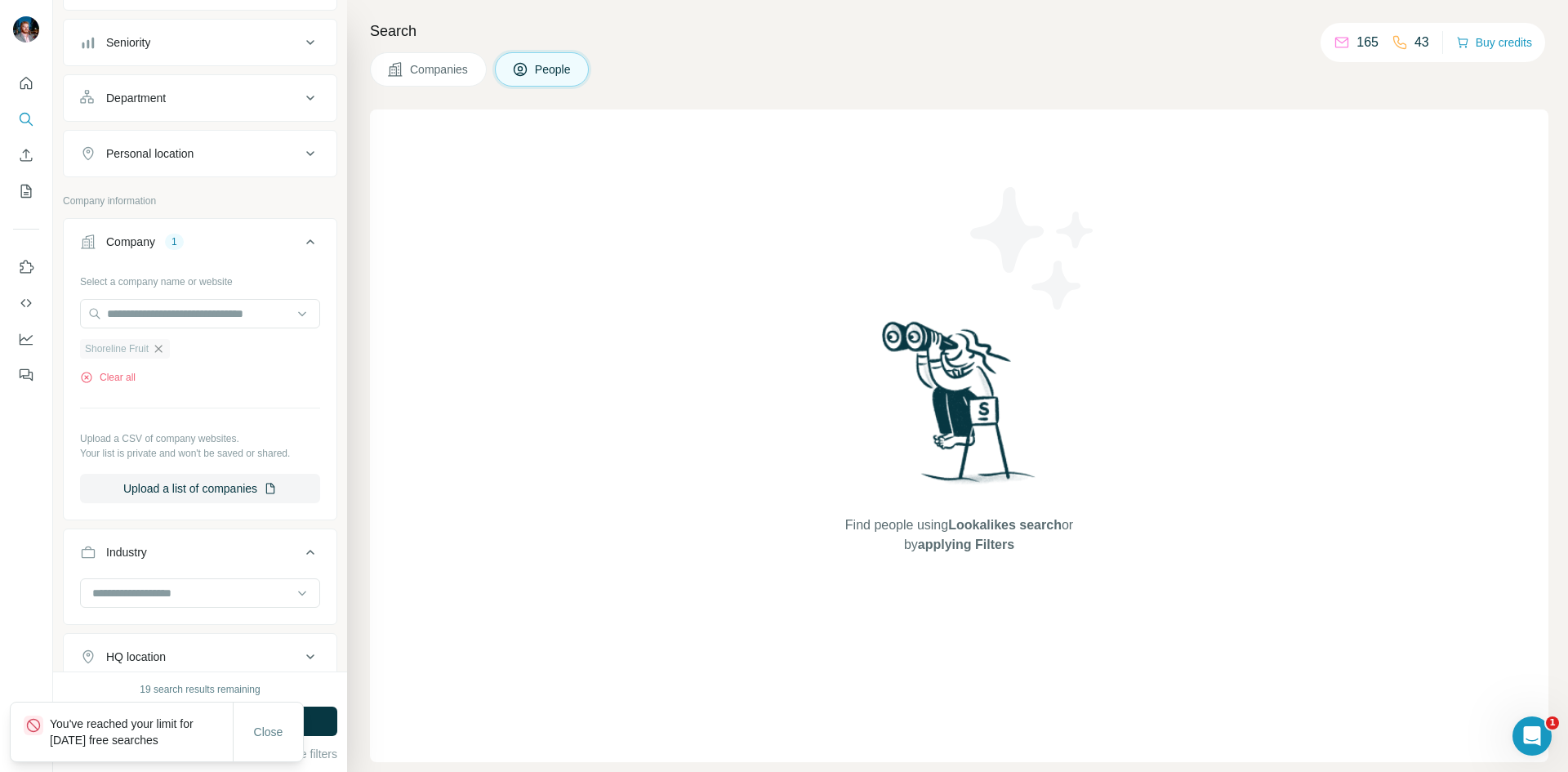
click at [163, 345] on icon "button" at bounding box center [159, 349] width 13 height 13
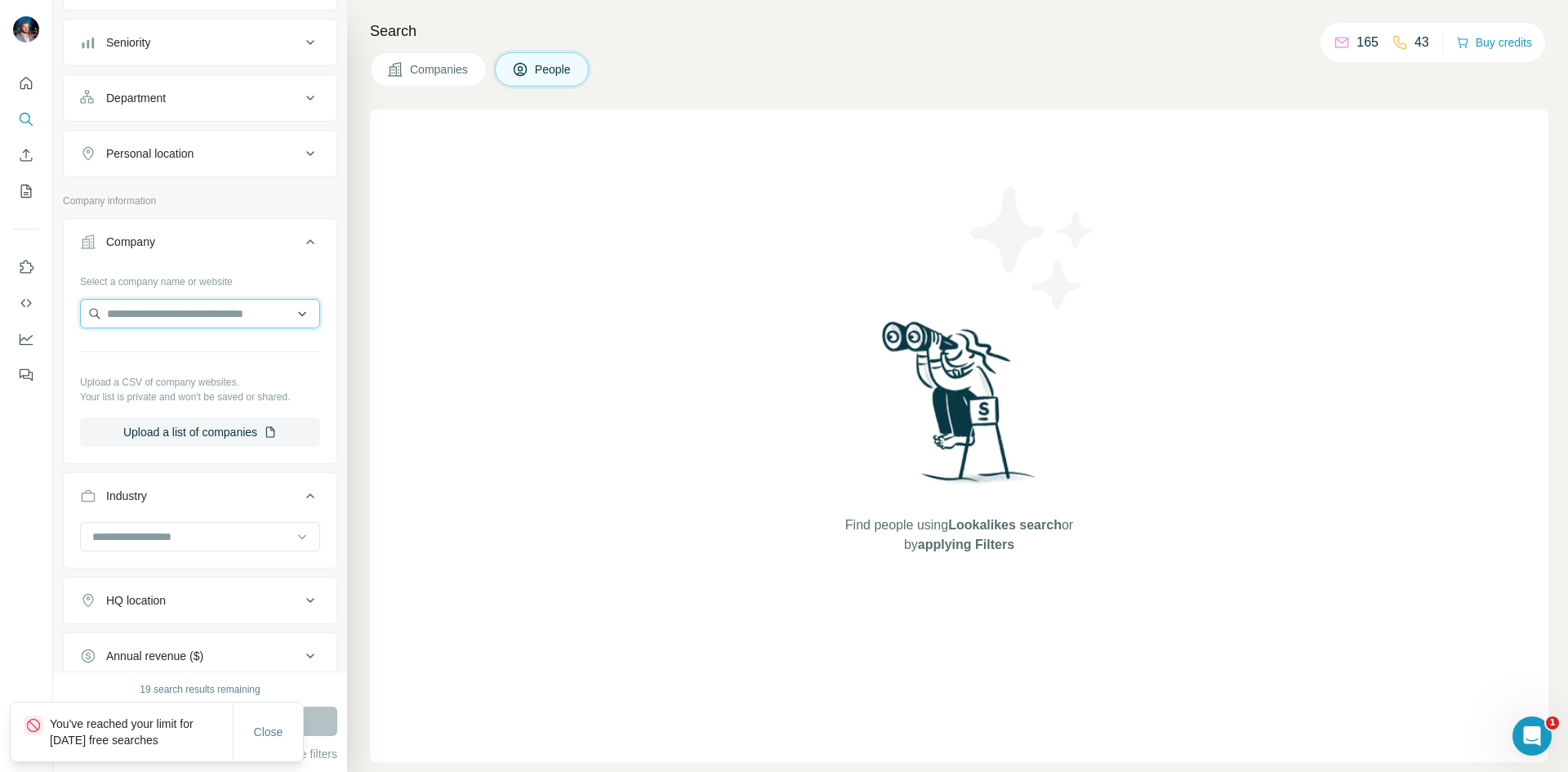
click at [190, 321] on input "text" at bounding box center [199, 314] width 240 height 29
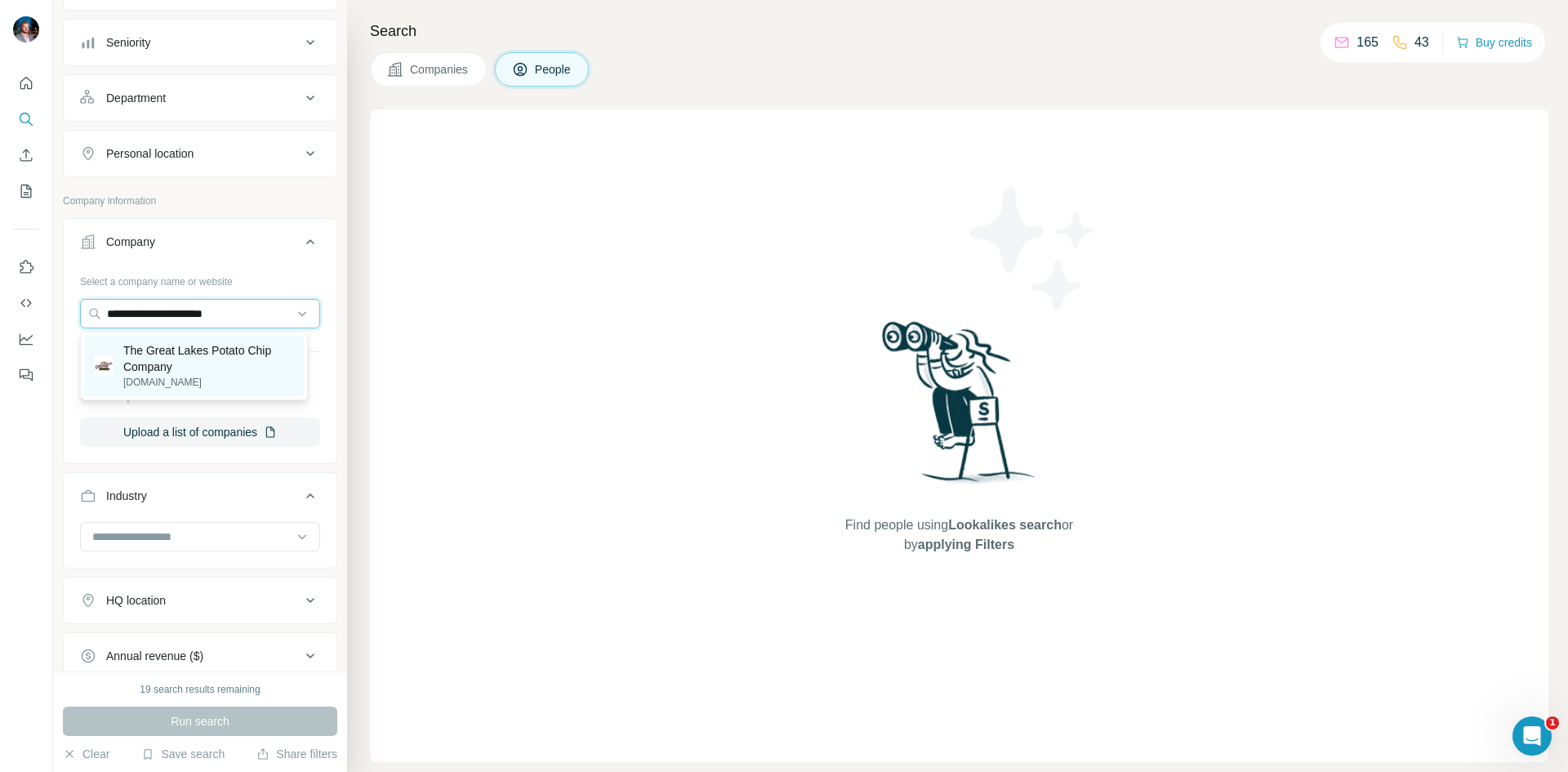
type input "**********"
click at [224, 352] on p "The Great Lakes Potato Chip Company" at bounding box center [208, 359] width 170 height 33
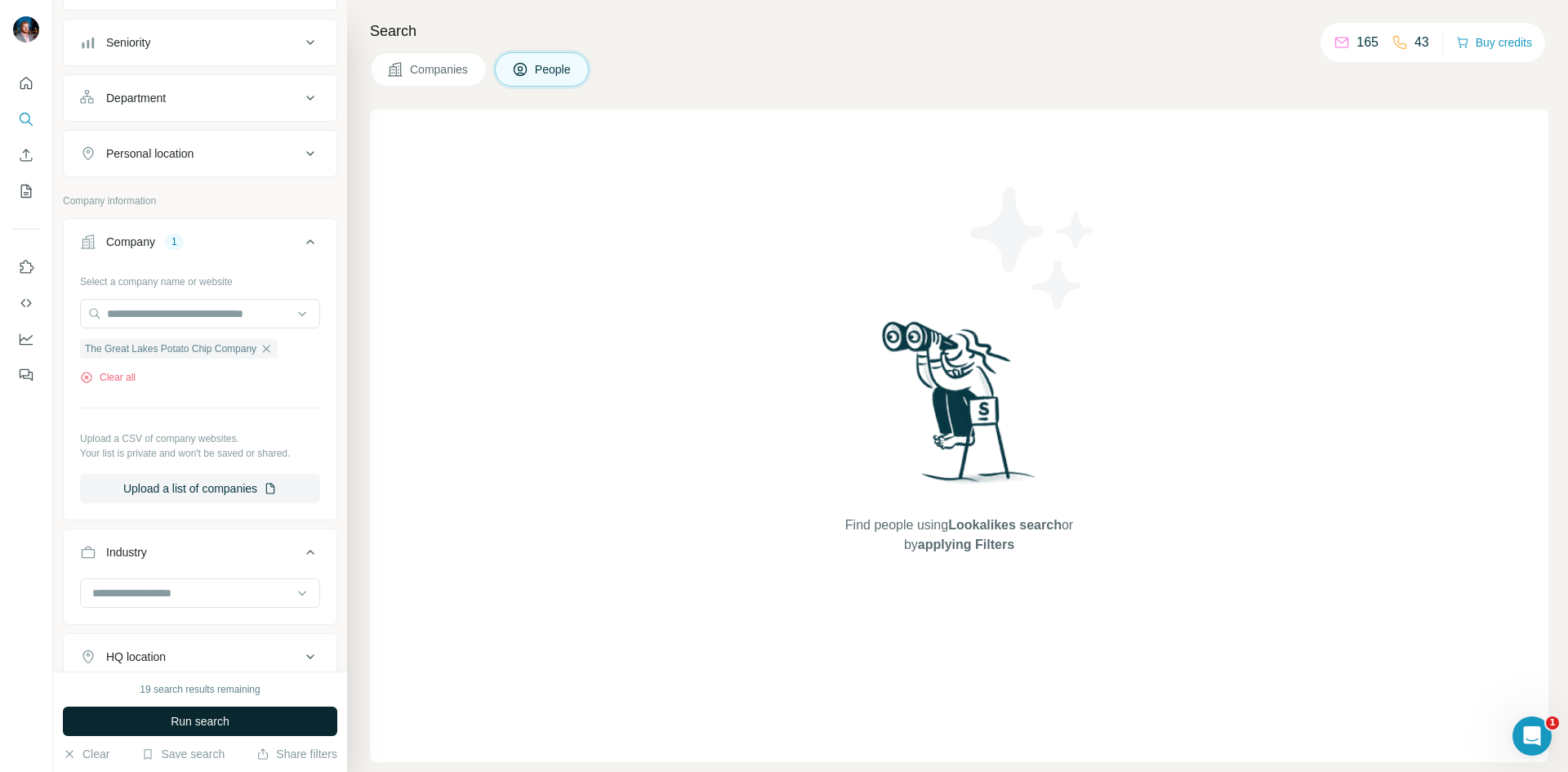
click at [267, 733] on button "Run search" at bounding box center [199, 721] width 274 height 29
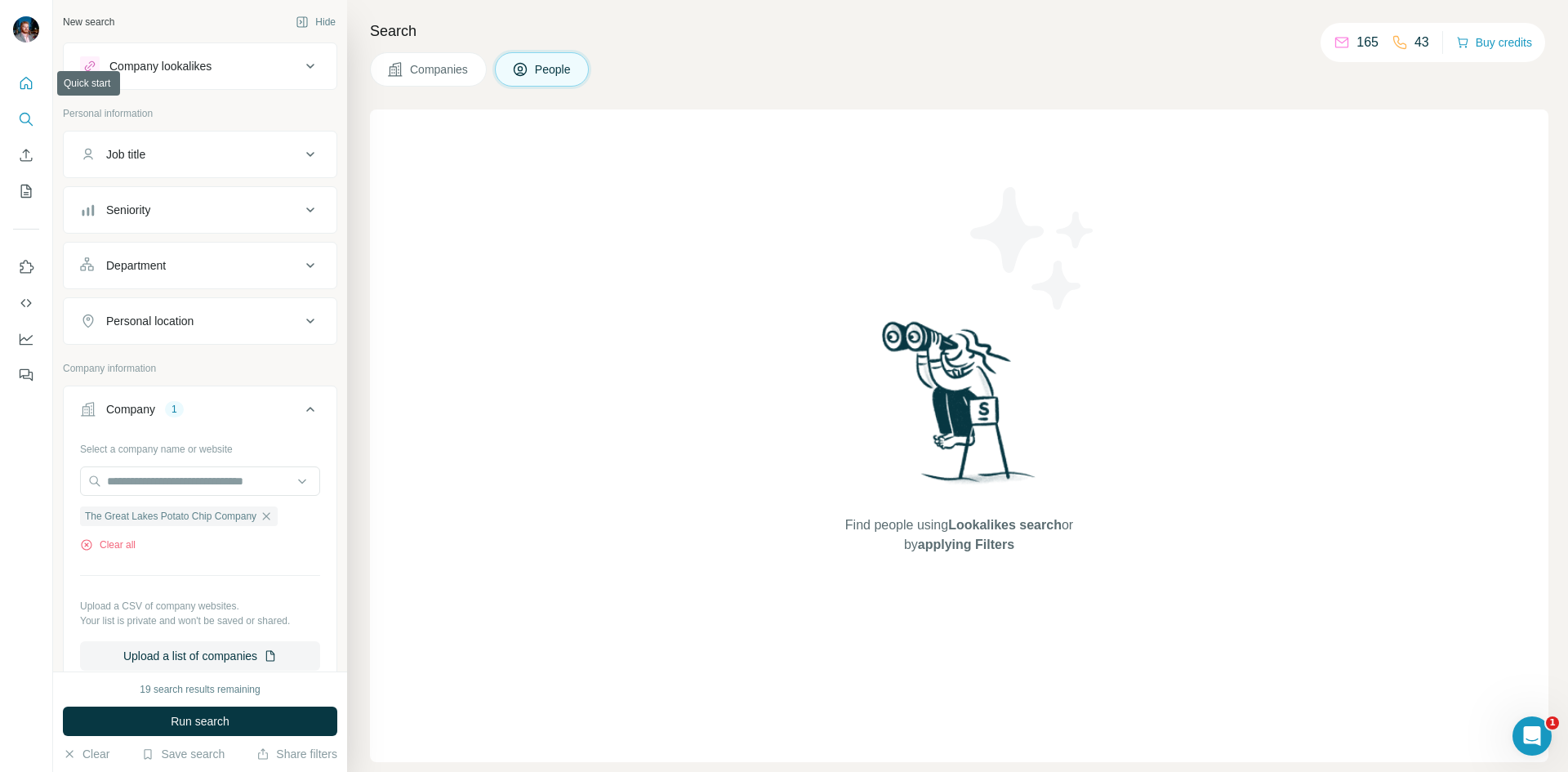
click at [25, 79] on icon "Quick start" at bounding box center [26, 83] width 16 height 16
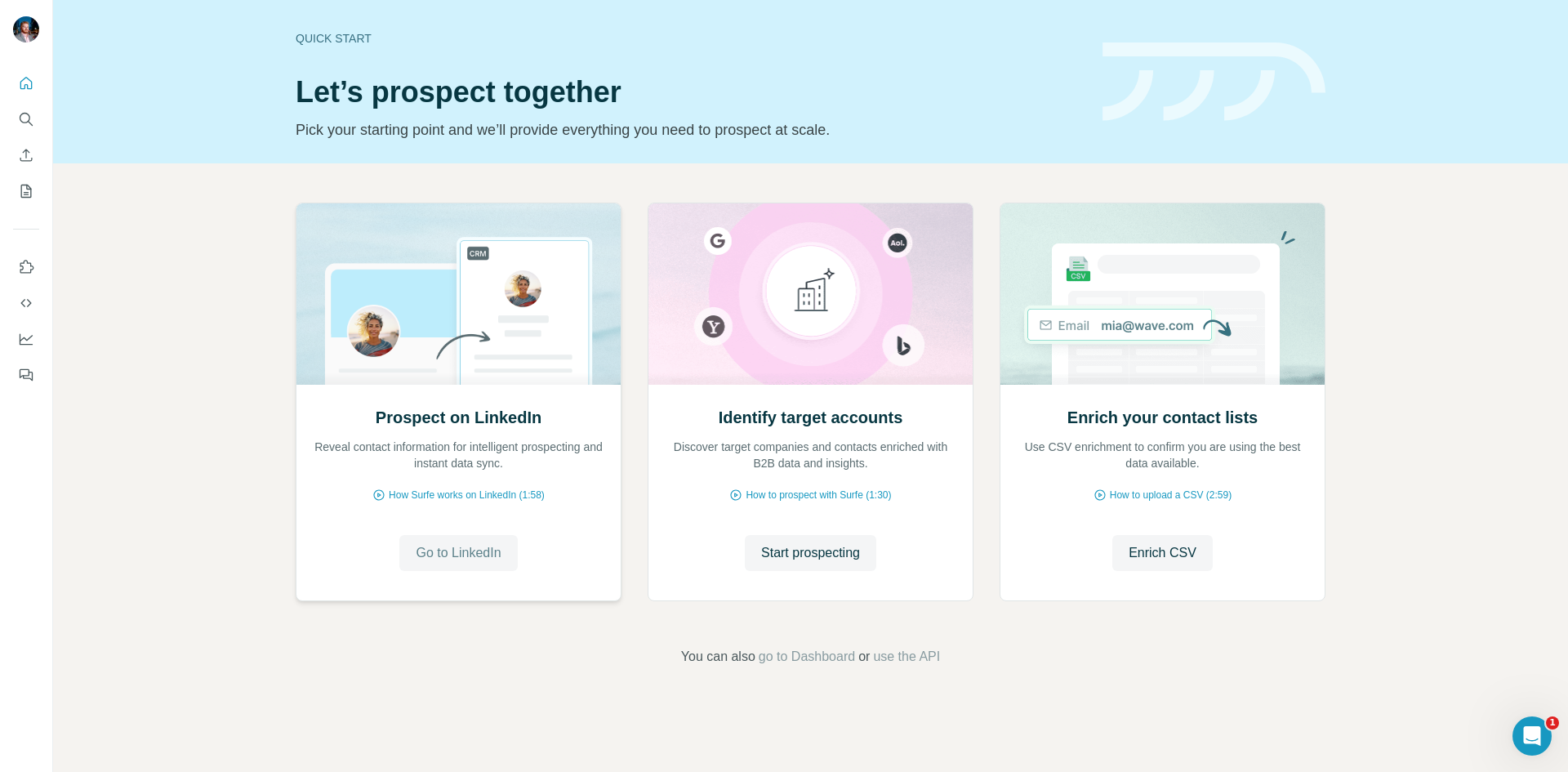
click at [485, 543] on span "Go to LinkedIn" at bounding box center [458, 553] width 85 height 20
